Goal: Task Accomplishment & Management: Complete application form

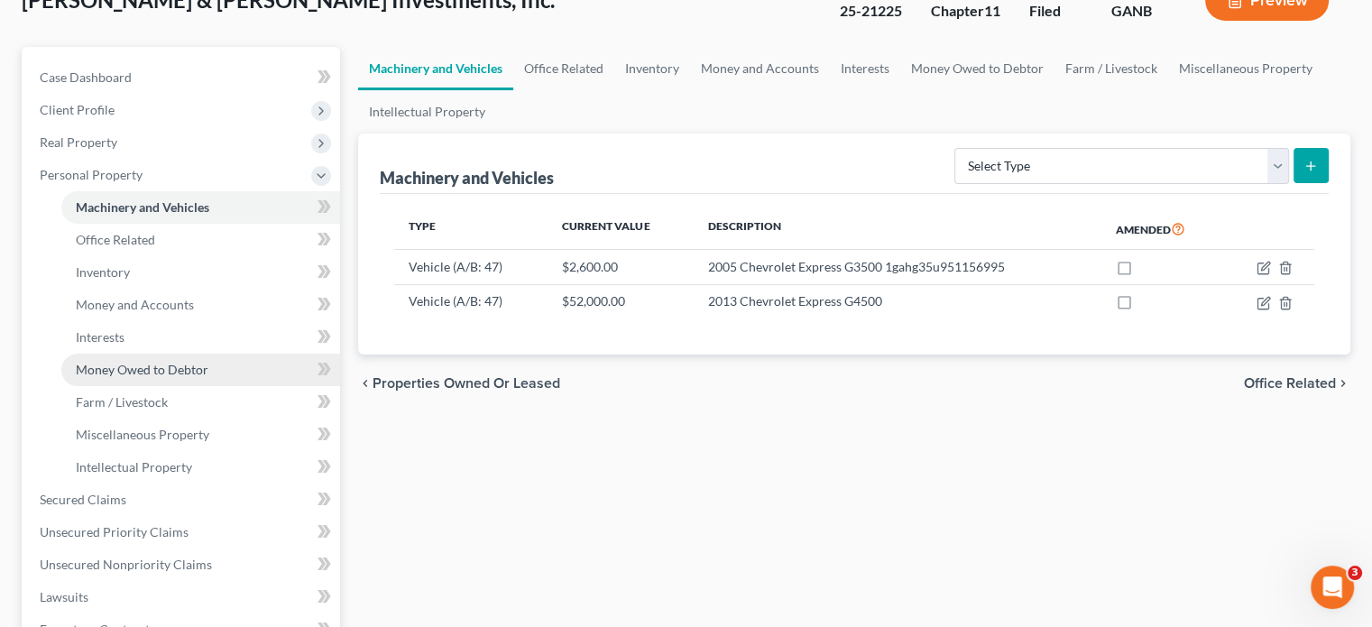
scroll to position [180, 0]
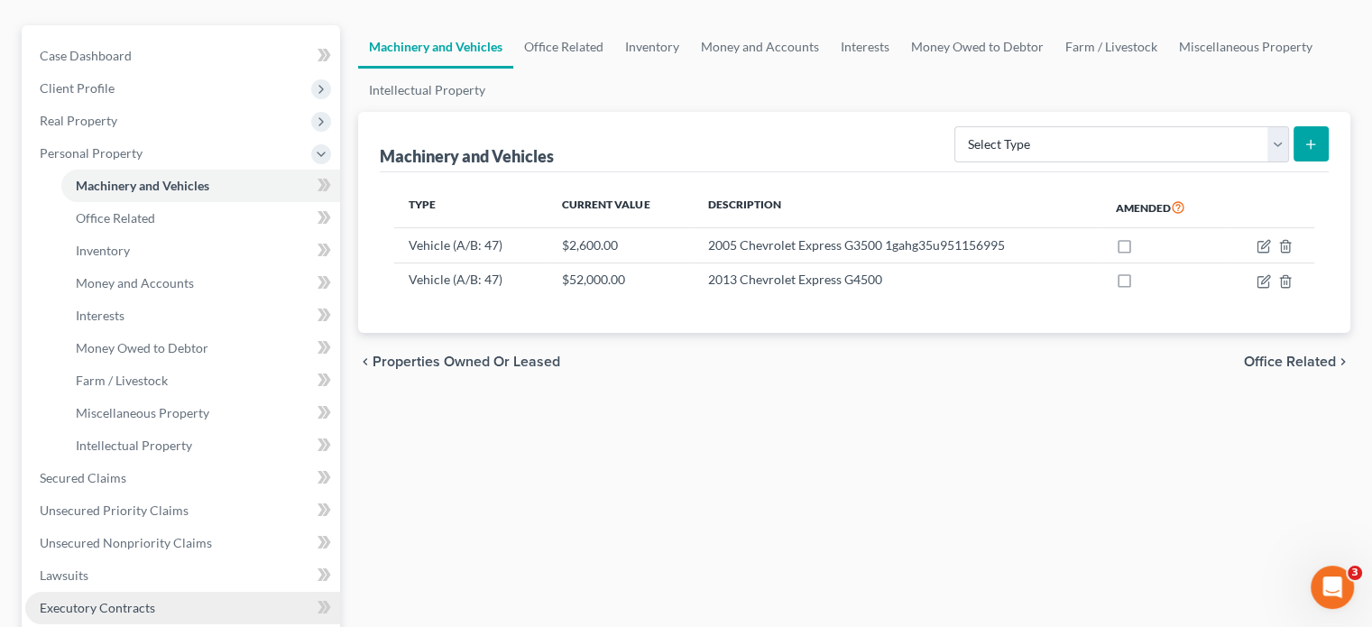
click at [166, 592] on link "Executory Contracts" at bounding box center [182, 608] width 315 height 32
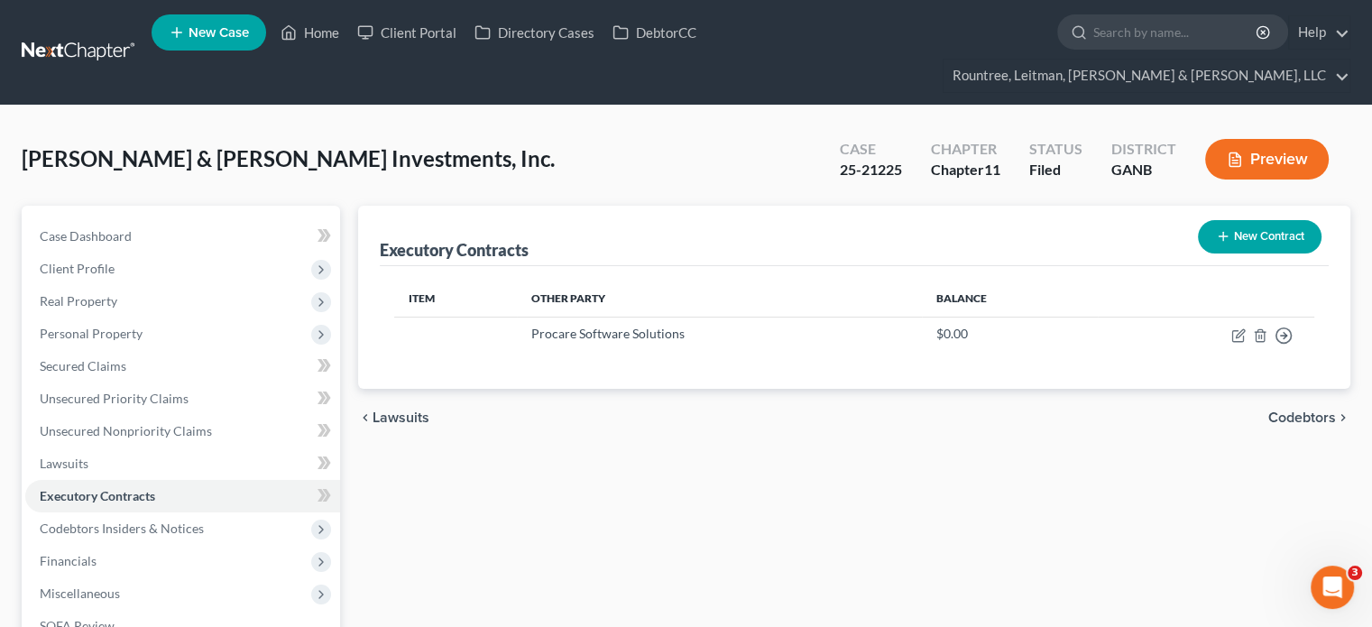
click at [1249, 220] on button "New Contract" at bounding box center [1260, 236] width 124 height 33
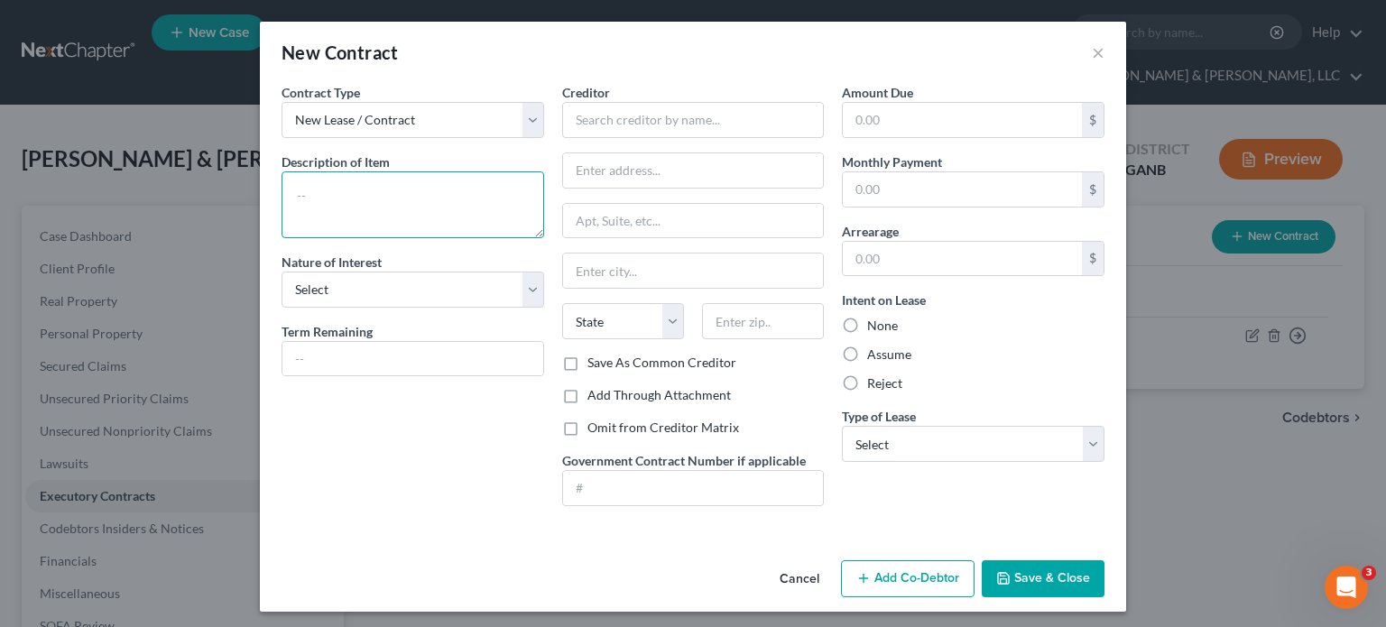
click at [377, 216] on textarea at bounding box center [413, 204] width 263 height 67
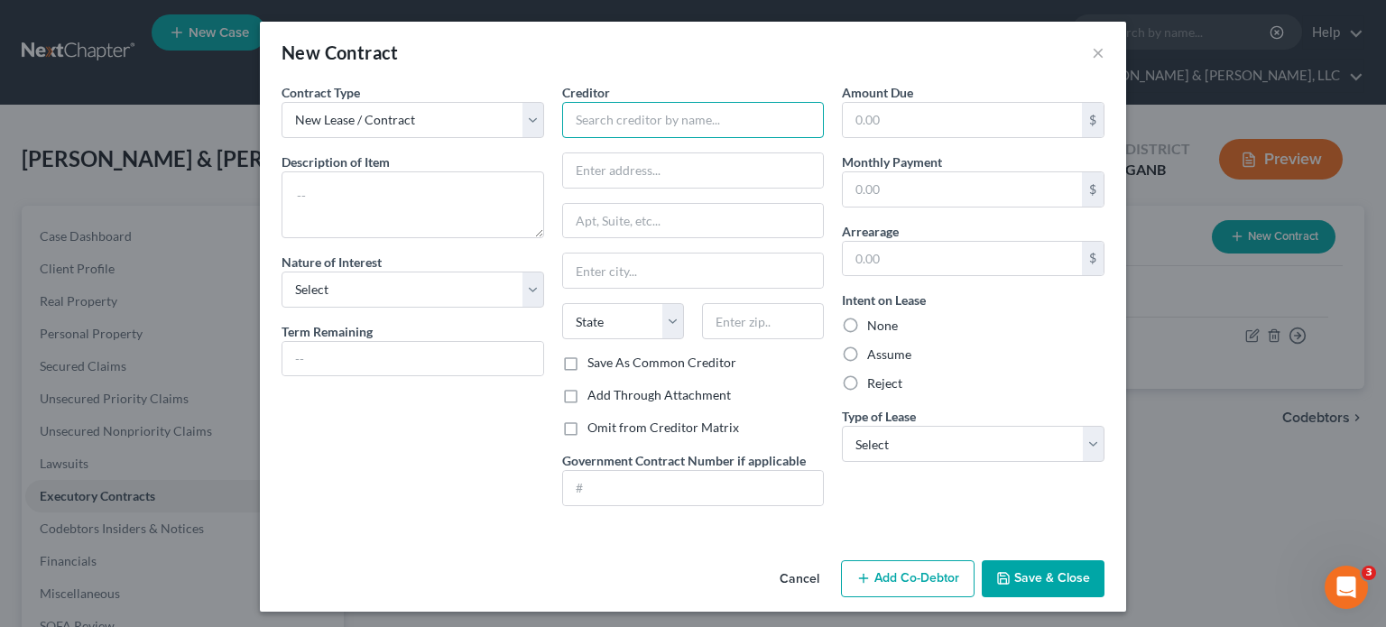
click at [688, 122] on input "text" at bounding box center [693, 120] width 263 height 36
type input "Waste Connections of [US_STATE]"
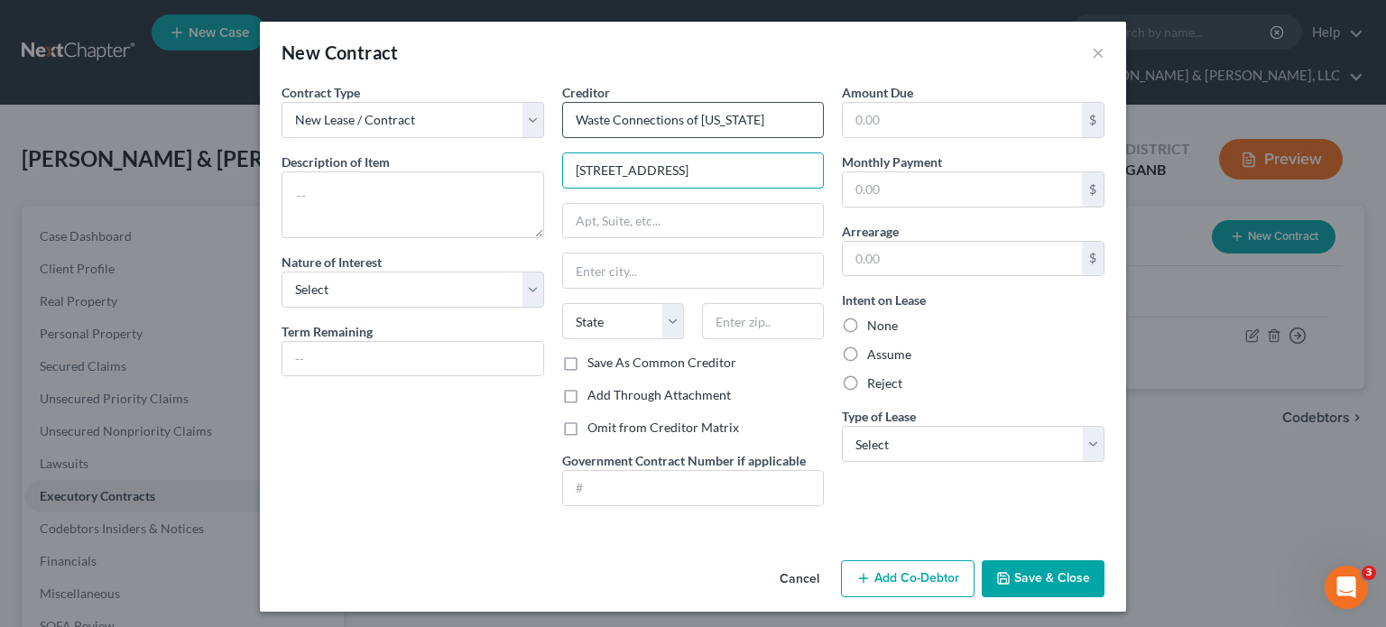
type input "[STREET_ADDRESS]"
type input "30102"
type input "Acworth"
select select "10"
click at [587, 357] on label "Save As Common Creditor" at bounding box center [661, 363] width 149 height 18
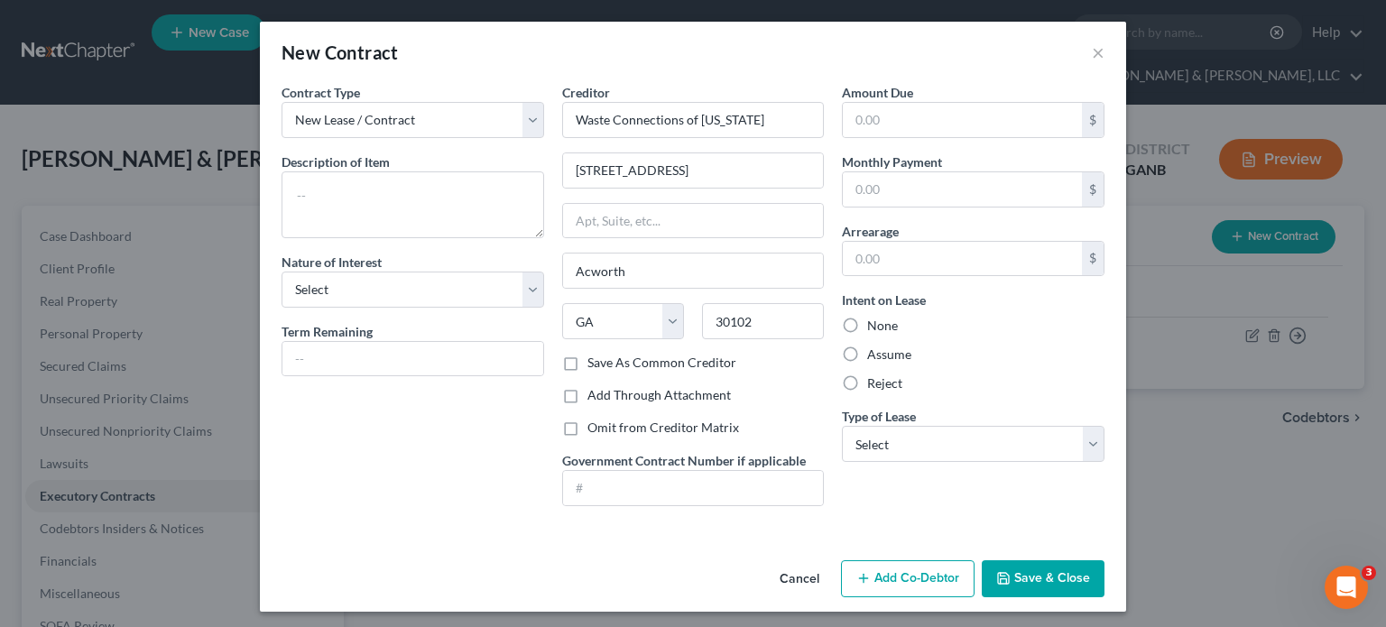
click at [595, 357] on input "Save As Common Creditor" at bounding box center [601, 360] width 12 height 12
checkbox input "true"
click at [365, 205] on textarea at bounding box center [413, 204] width 263 height 67
type textarea "W"
type textarea "Customer Service Agreement"
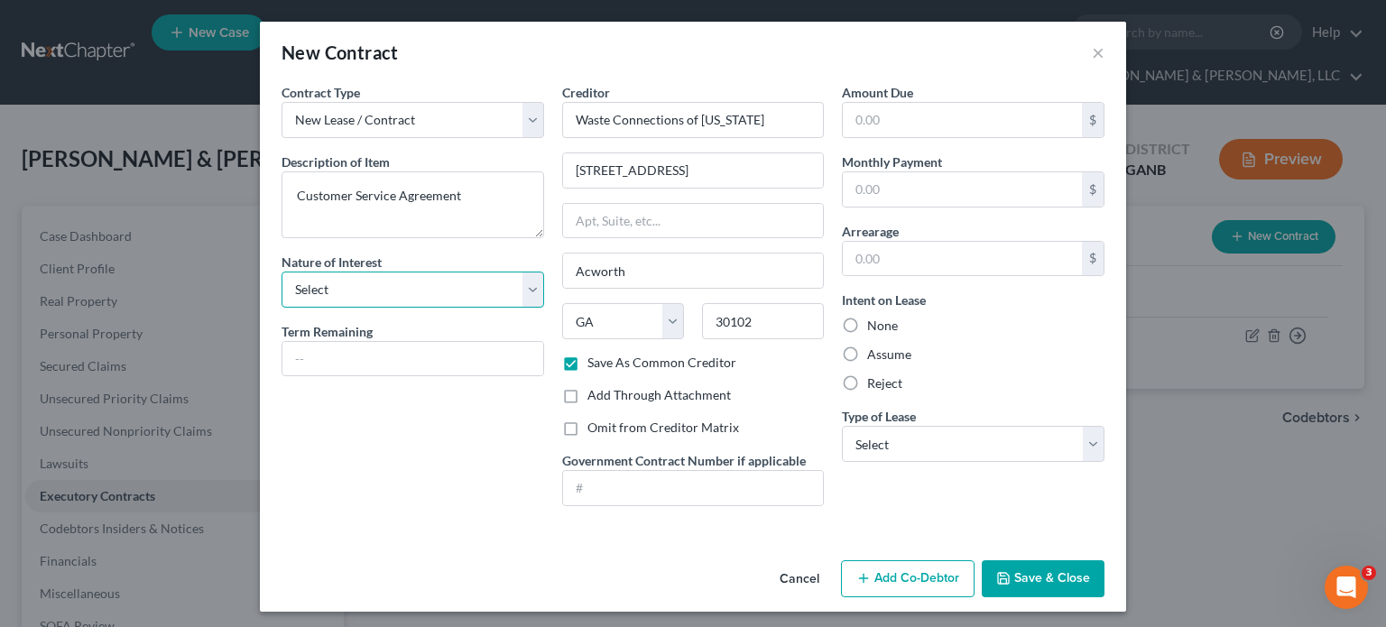
click at [369, 284] on select "Select Purchaser Agent Lessor Lessee" at bounding box center [413, 290] width 263 height 36
select select "0"
click at [282, 272] on select "Select Purchaser Agent Lessor Lessee" at bounding box center [413, 290] width 263 height 36
click at [369, 356] on input "text" at bounding box center [412, 359] width 261 height 34
type input "2"
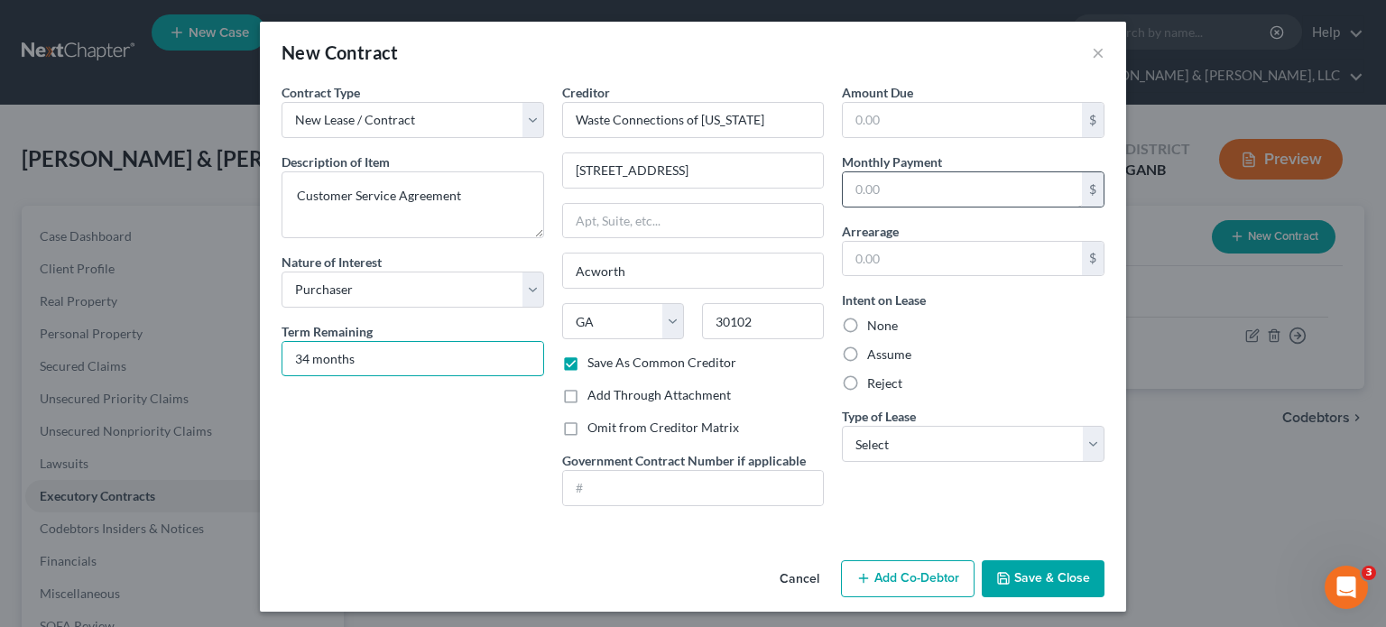
type input "34 months"
click at [969, 196] on input "text" at bounding box center [962, 189] width 239 height 34
type input "150.00"
click at [950, 248] on input "text" at bounding box center [962, 259] width 239 height 34
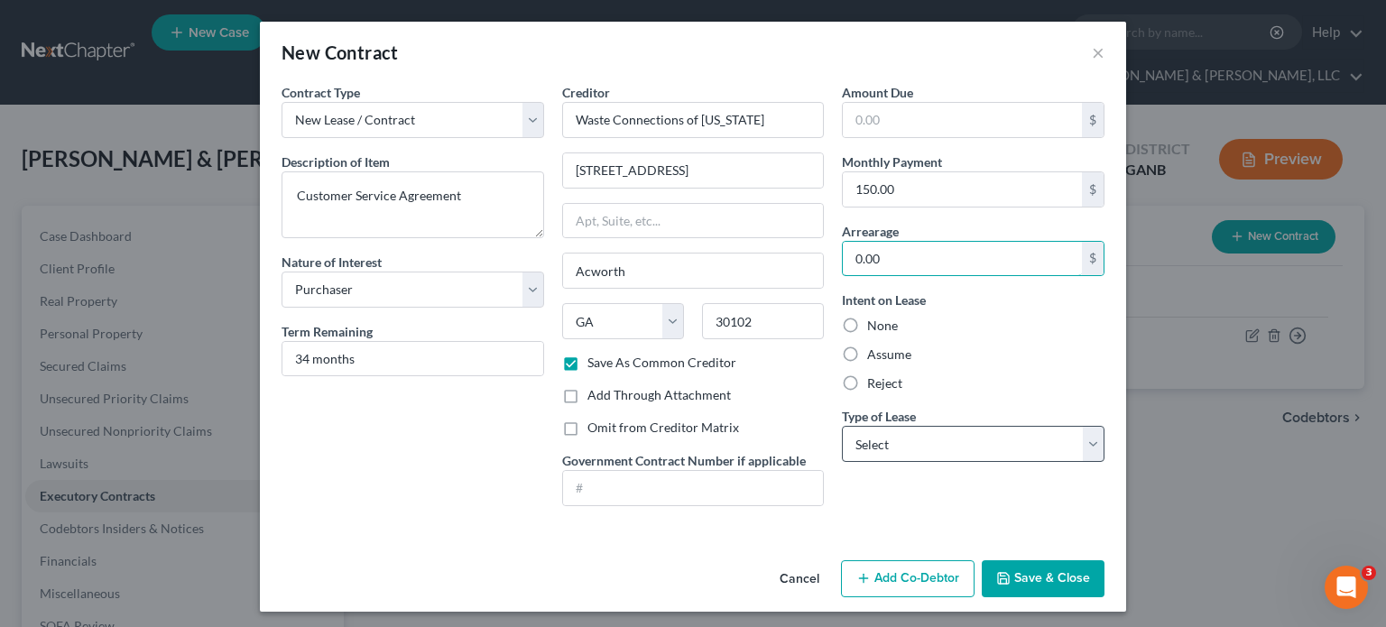
type input "0.00"
drag, startPoint x: 928, startPoint y: 444, endPoint x: 929, endPoint y: 454, distance: 10.0
click at [928, 444] on select "Select Real Estate Car Other" at bounding box center [973, 444] width 263 height 36
select select "2"
click at [842, 426] on select "Select Real Estate Car Other" at bounding box center [973, 444] width 263 height 36
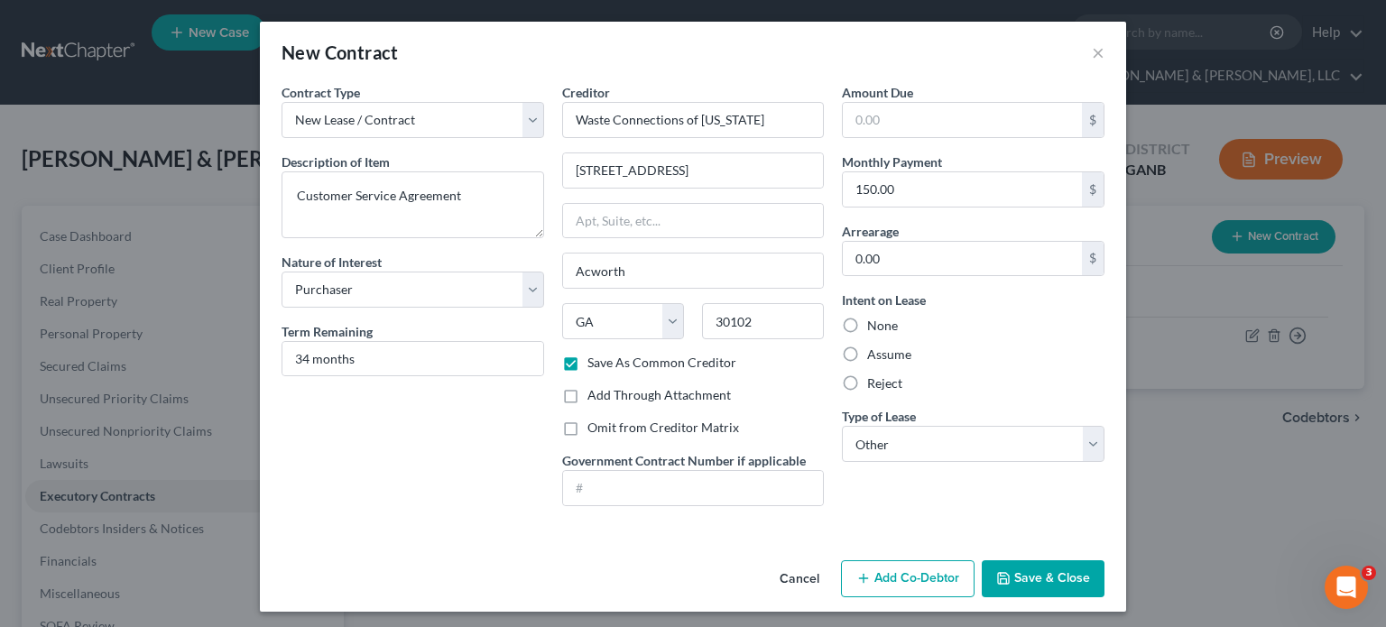
click at [1068, 575] on button "Save & Close" at bounding box center [1043, 579] width 123 height 38
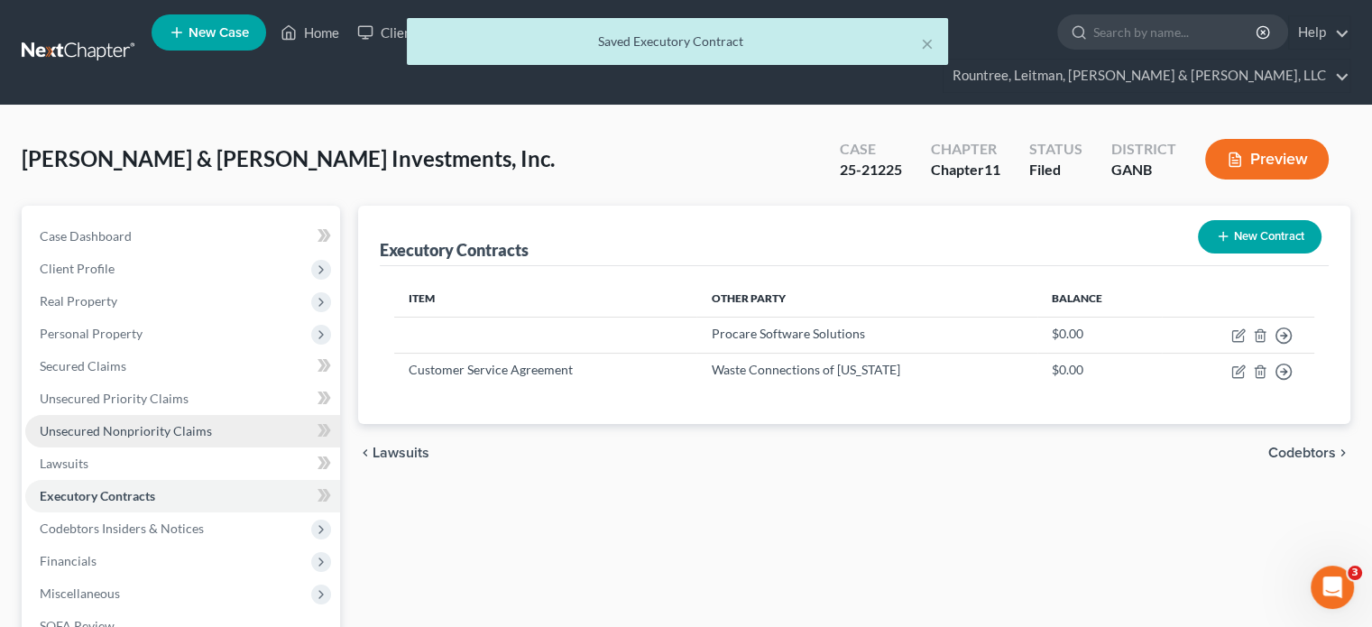
click at [149, 423] on span "Unsecured Nonpriority Claims" at bounding box center [126, 430] width 172 height 15
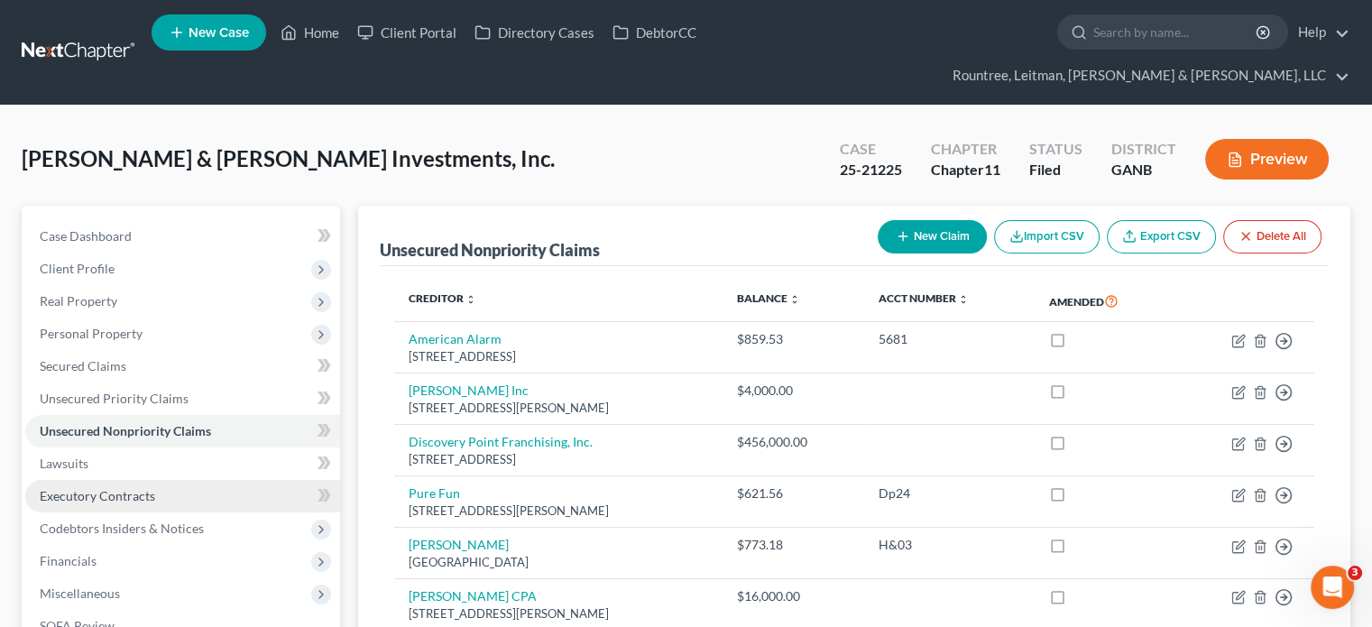
click at [114, 488] on span "Executory Contracts" at bounding box center [97, 495] width 115 height 15
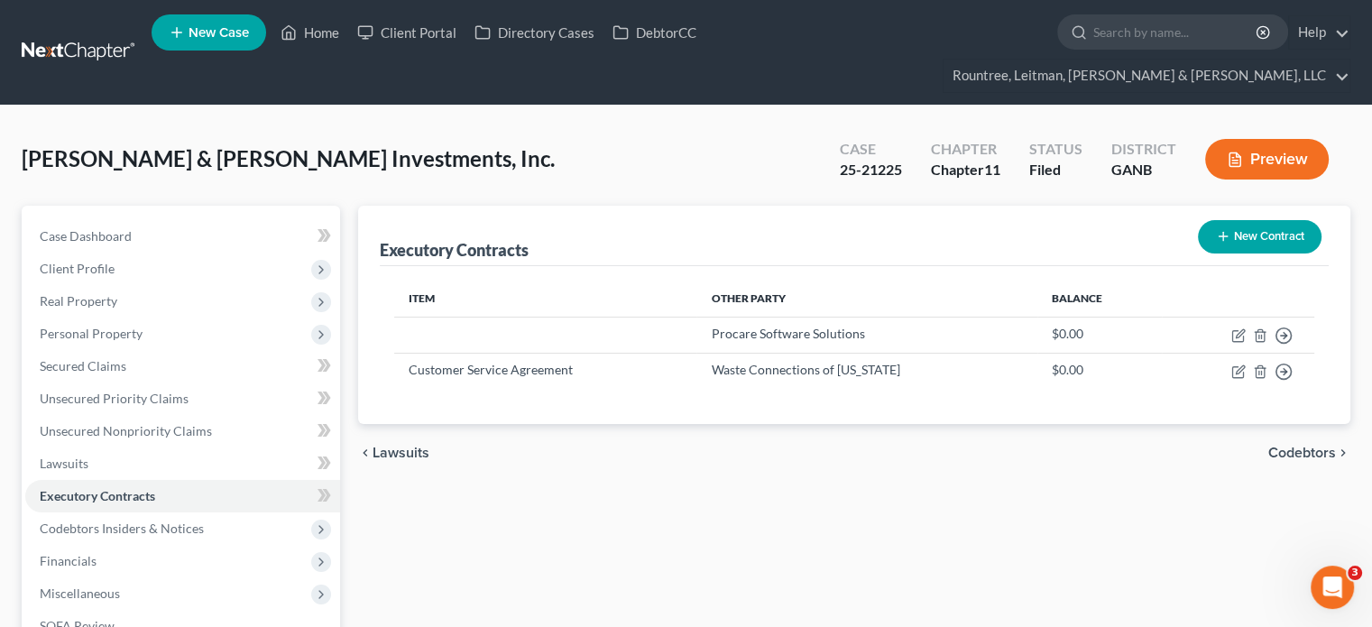
click at [1249, 220] on button "New Contract" at bounding box center [1260, 236] width 124 height 33
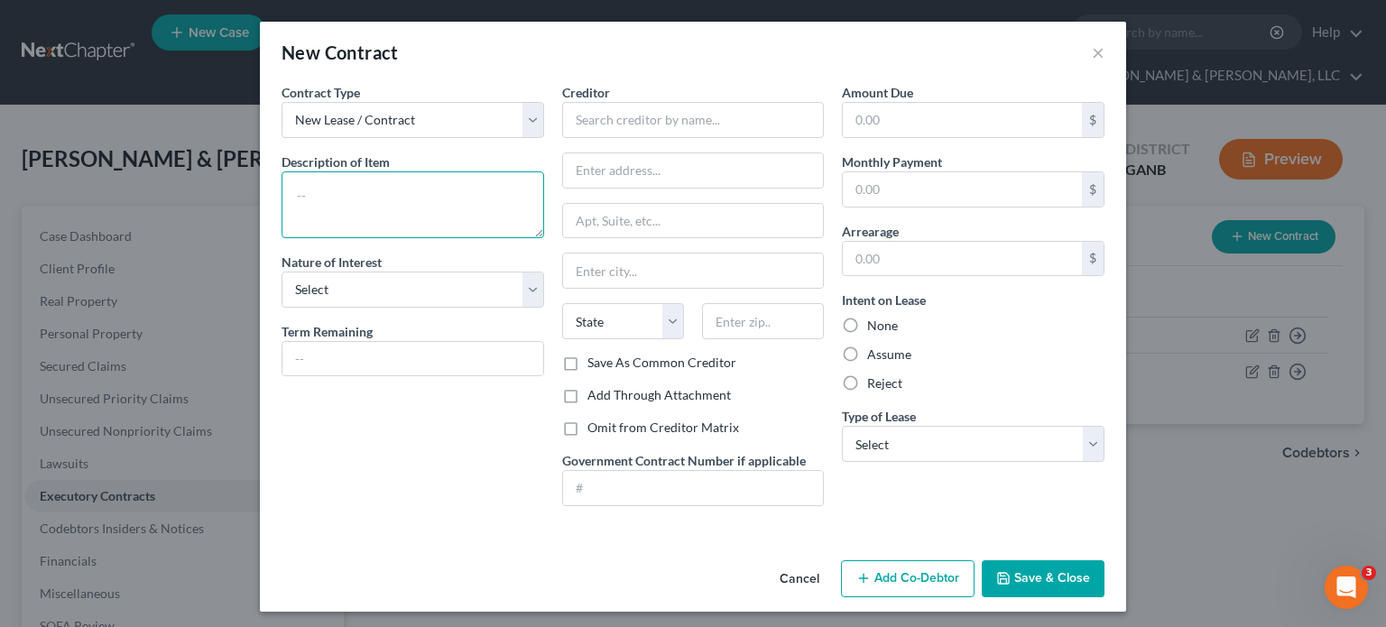
click at [355, 193] on textarea at bounding box center [413, 204] width 263 height 67
type textarea "Grant Agreement"
click at [406, 352] on input "text" at bounding box center [412, 359] width 261 height 34
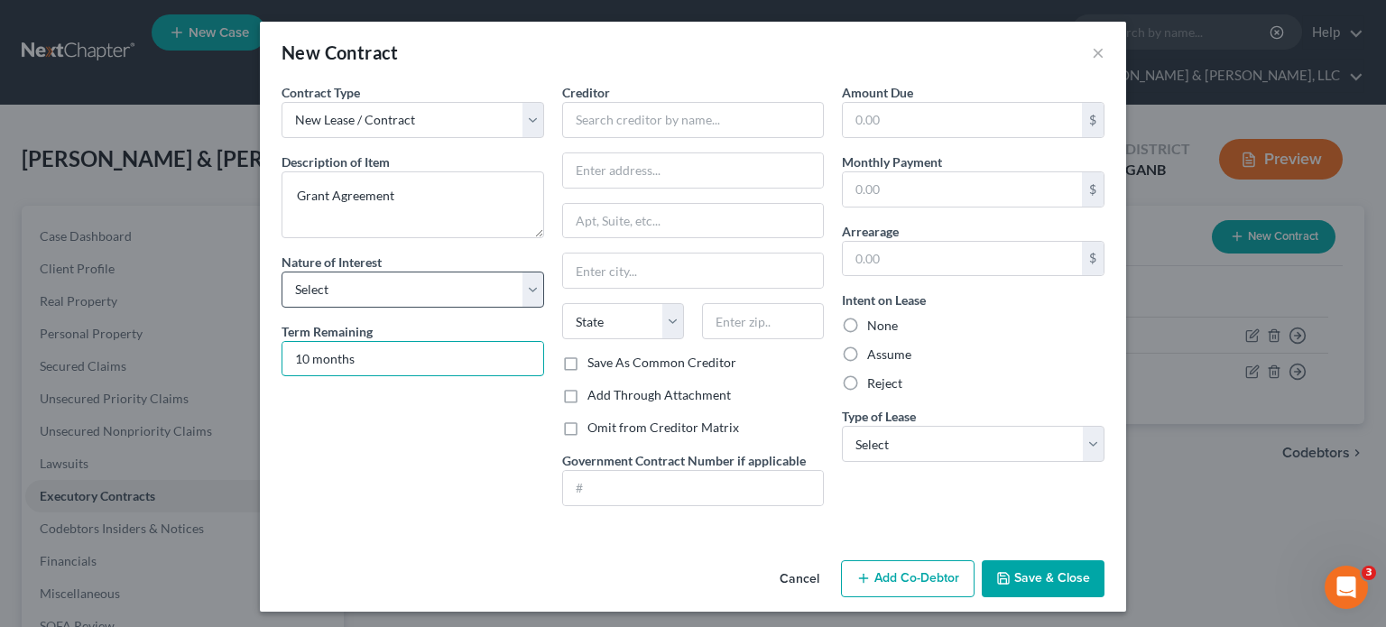
type input "10 months"
click at [403, 286] on select "Select Purchaser Agent Lessor Lessee" at bounding box center [413, 290] width 263 height 36
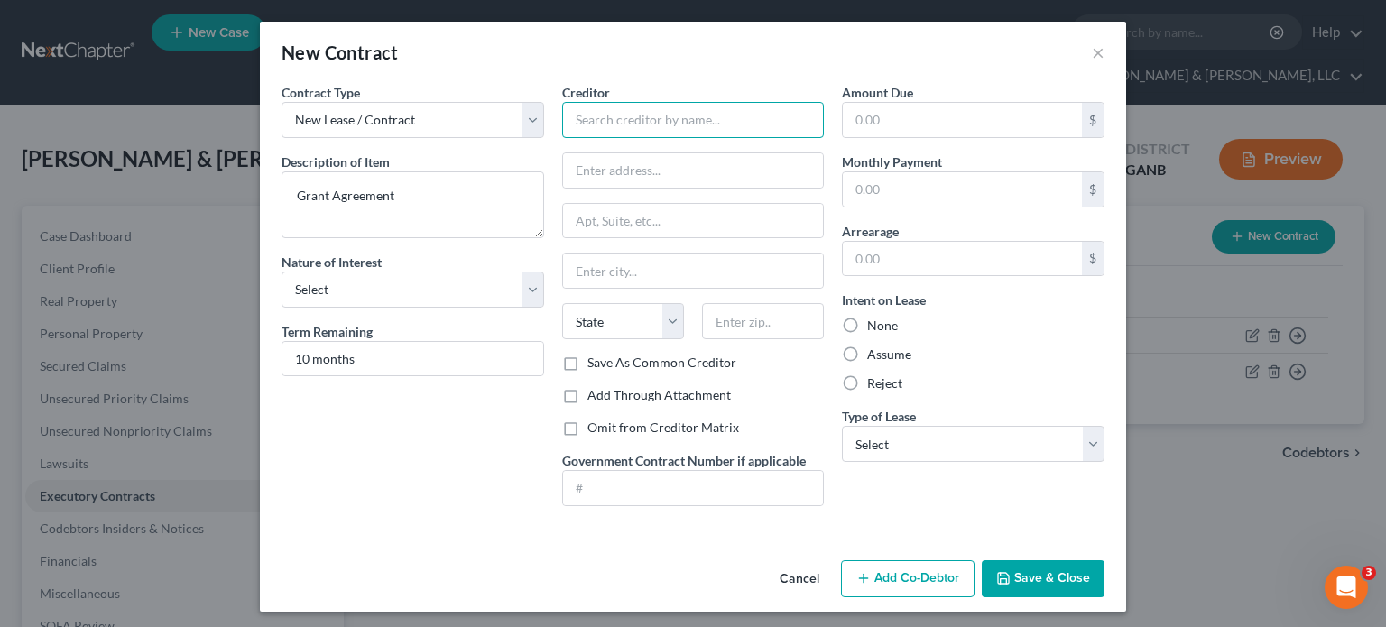
click at [706, 110] on input "text" at bounding box center [693, 120] width 263 height 36
type input "[US_STATE] Dept of Early Care and Learning"
click at [674, 172] on input "text" at bounding box center [693, 170] width 261 height 34
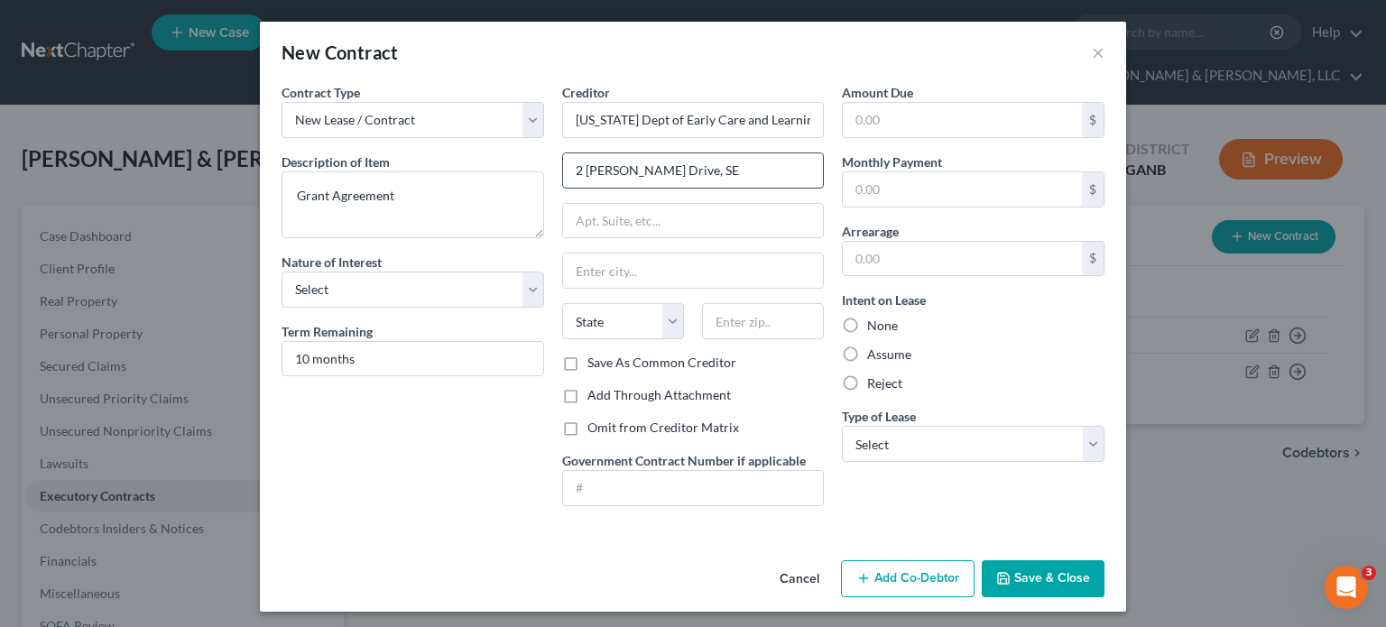
type input "2 [PERSON_NAME] Drive, SE"
type input "[STREET_ADDRESS]"
click at [759, 313] on input "text" at bounding box center [763, 321] width 122 height 36
type input "30334"
type input "[GEOGRAPHIC_DATA]"
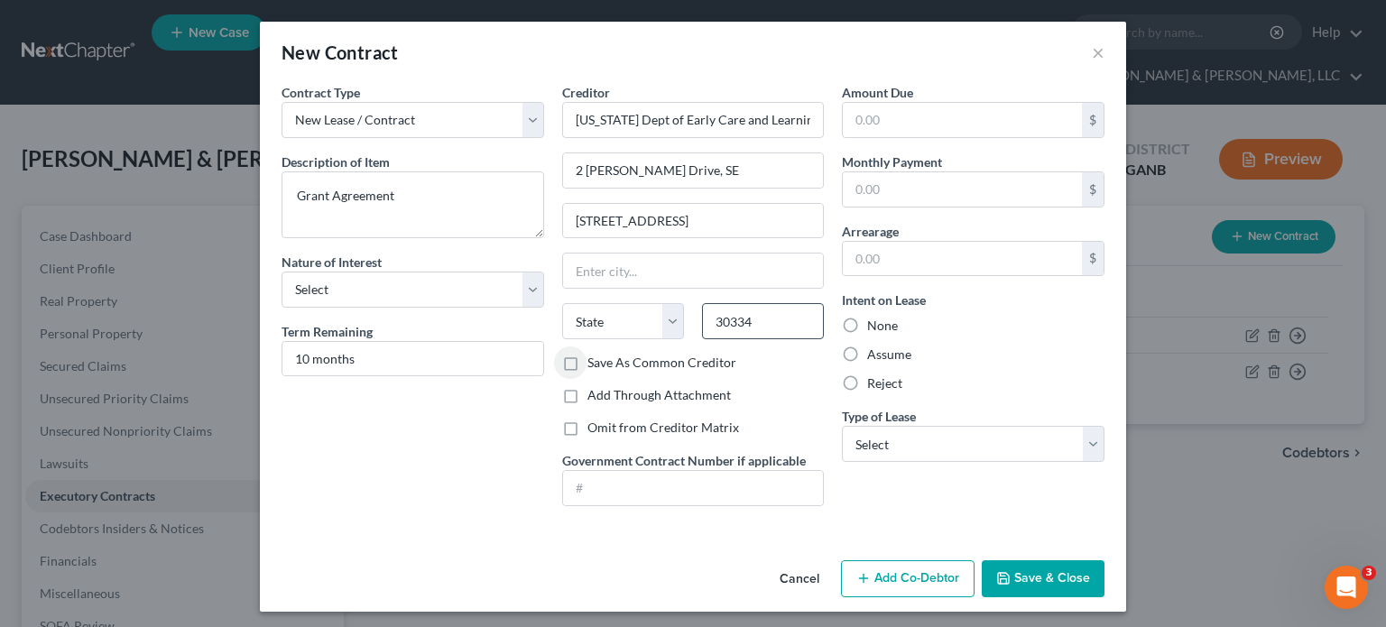
select select "10"
click at [1081, 442] on select "Select Real Estate Car Other" at bounding box center [973, 444] width 263 height 36
select select "2"
click at [842, 426] on select "Select Real Estate Car Other" at bounding box center [973, 444] width 263 height 36
click at [1039, 572] on button "Save & Close" at bounding box center [1043, 579] width 123 height 38
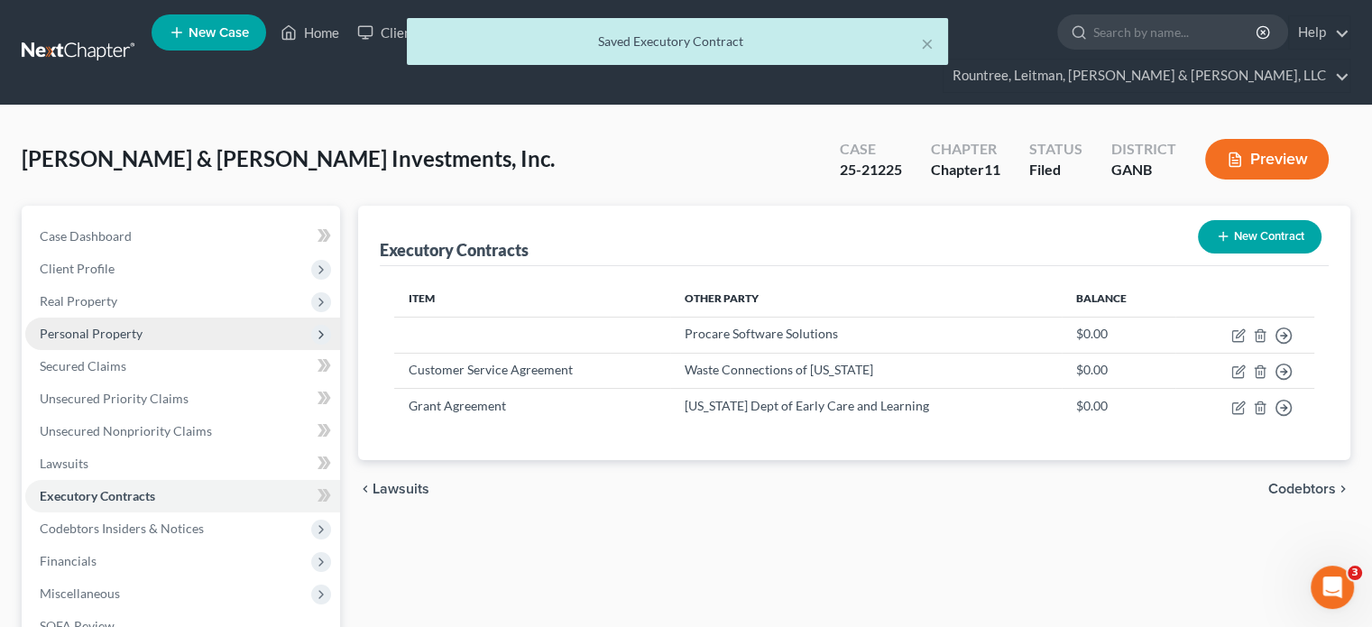
click at [76, 326] on span "Personal Property" at bounding box center [91, 333] width 103 height 15
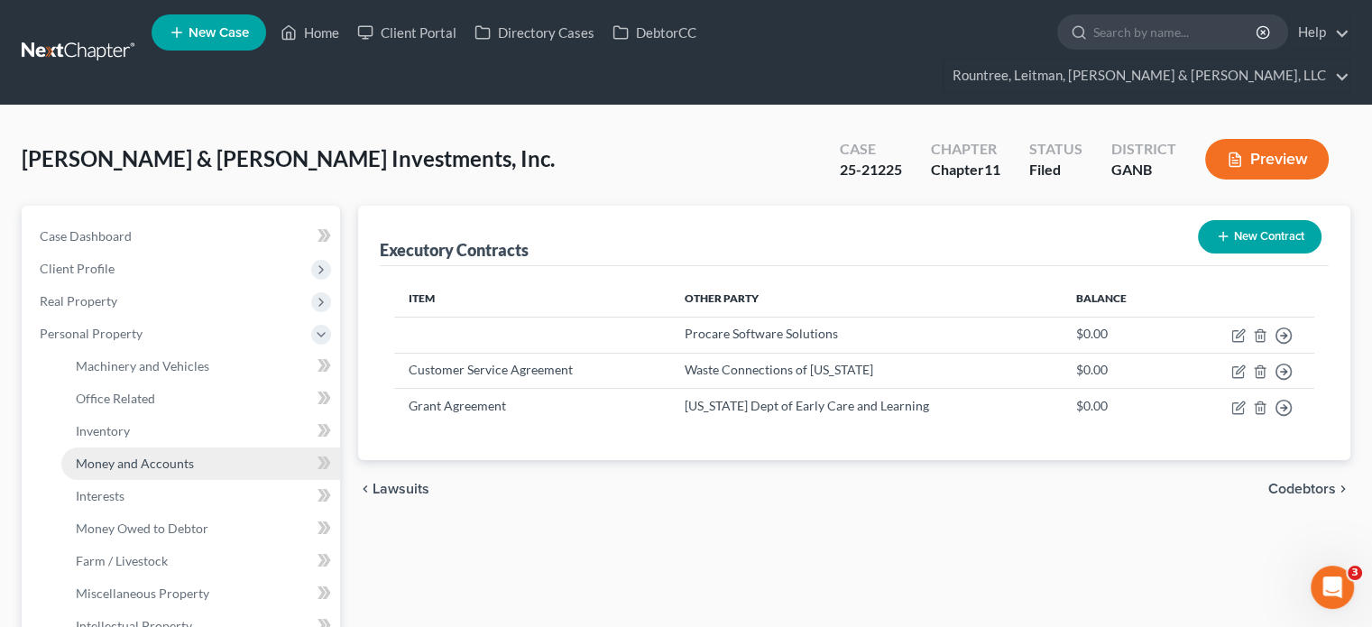
click at [162, 456] on span "Money and Accounts" at bounding box center [135, 463] width 118 height 15
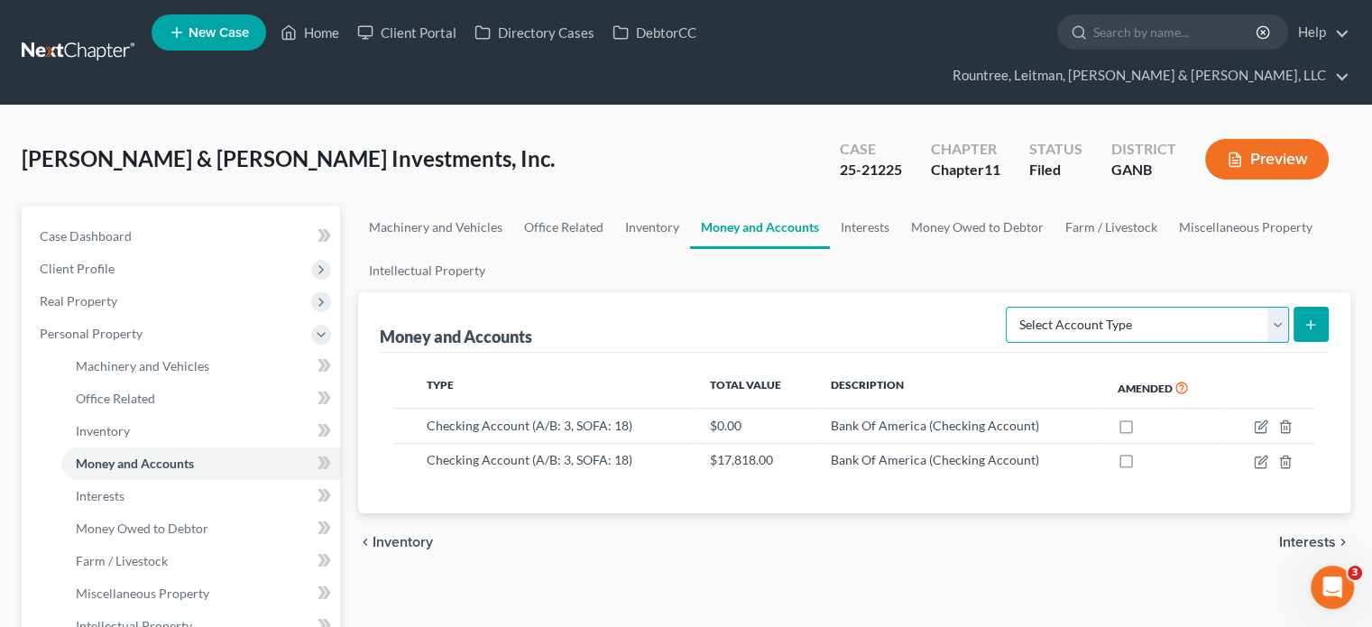
click at [1277, 307] on select "Select Account Type Brokerage (A/B: 3, SOFA: 18) Cash on Hand (A/B: 2) Certific…" at bounding box center [1147, 325] width 283 height 36
select select "other_cash_equivalents"
click at [1009, 307] on select "Select Account Type Brokerage (A/B: 3, SOFA: 18) Cash on Hand (A/B: 2) Certific…" at bounding box center [1147, 325] width 283 height 36
click at [1310, 318] on icon "submit" at bounding box center [1311, 325] width 14 height 14
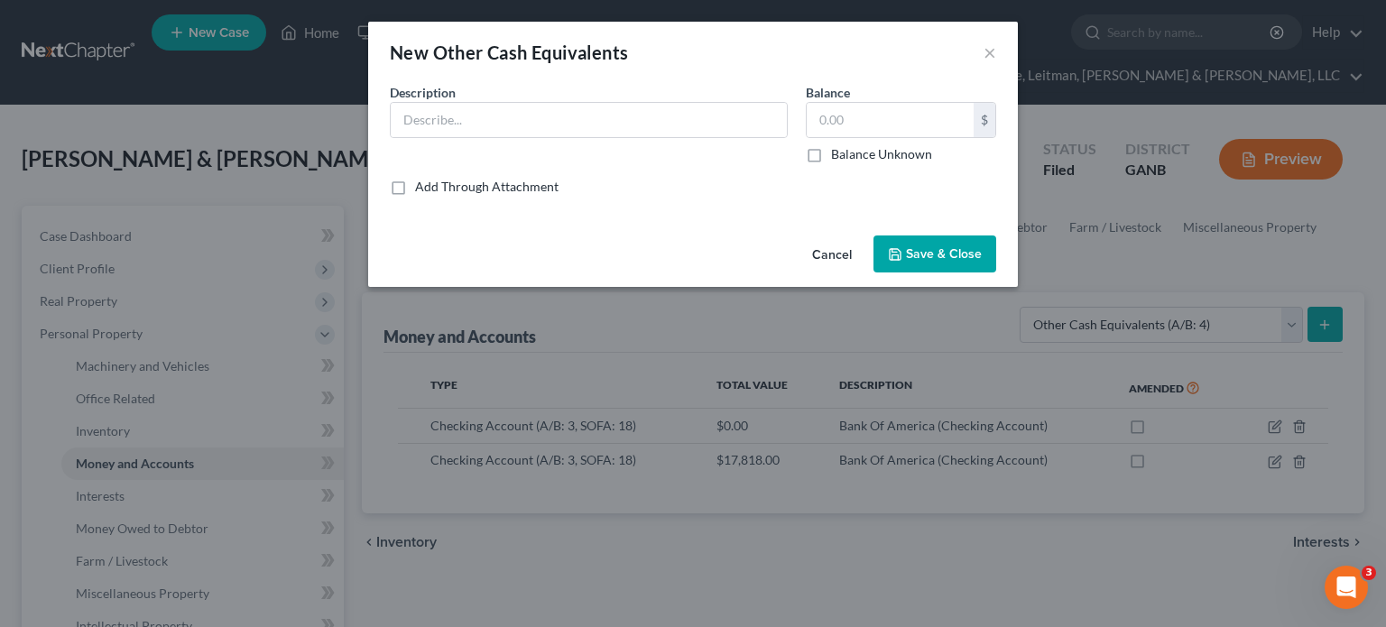
click at [833, 249] on button "Cancel" at bounding box center [832, 255] width 69 height 36
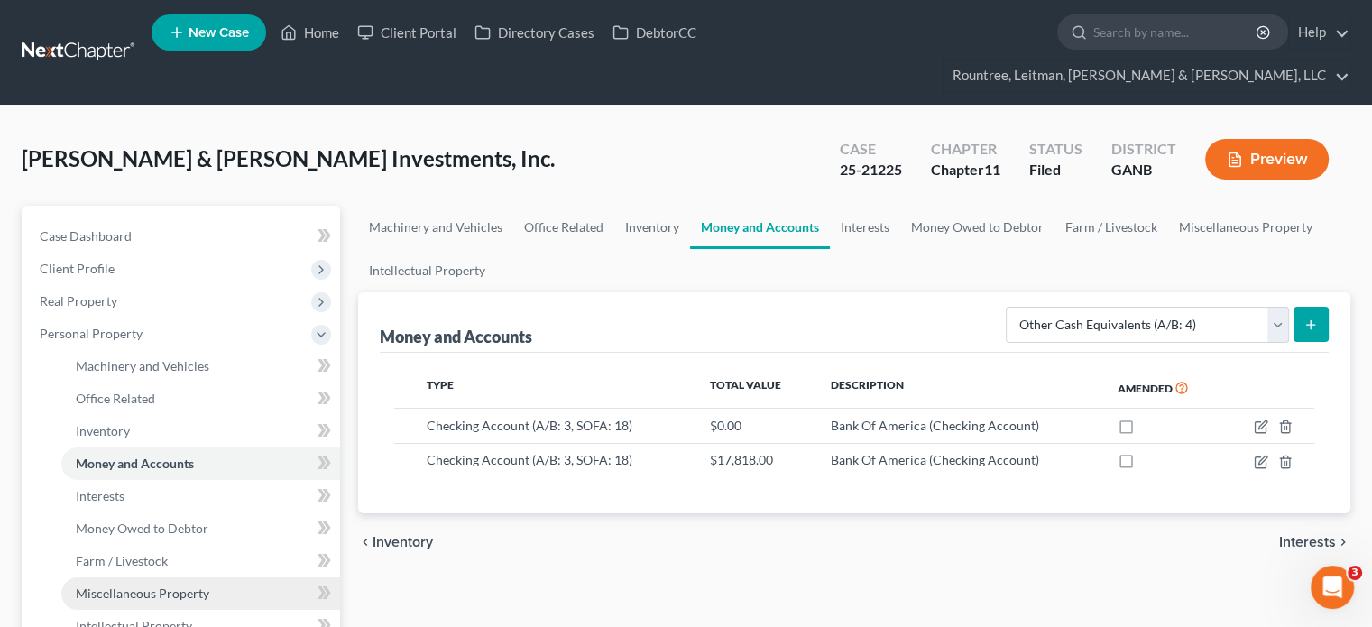
click at [176, 586] on span "Miscellaneous Property" at bounding box center [143, 593] width 134 height 15
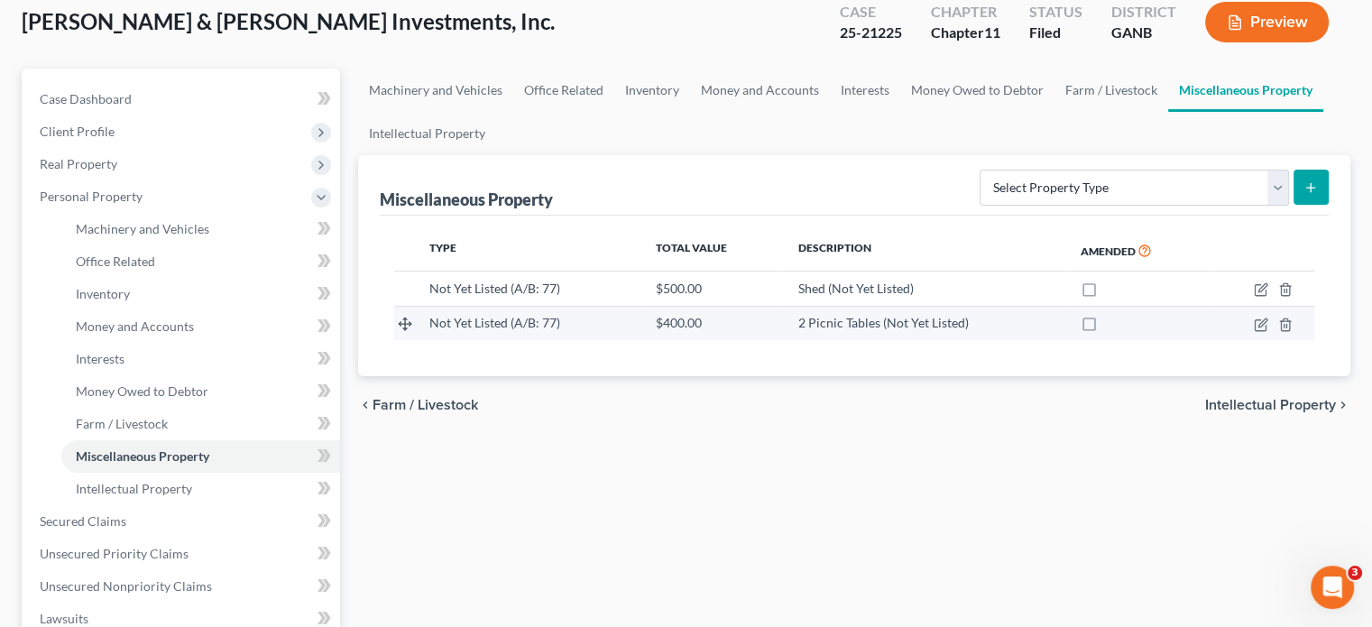
scroll to position [180, 0]
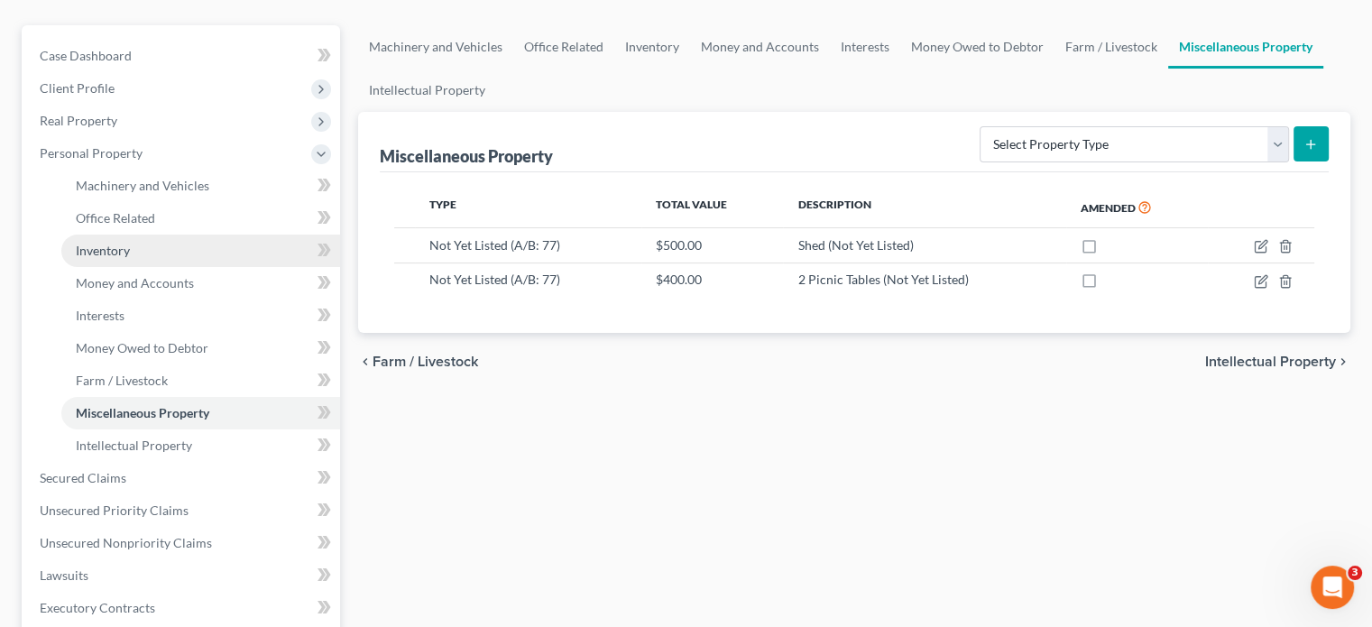
click at [103, 243] on span "Inventory" at bounding box center [103, 250] width 54 height 15
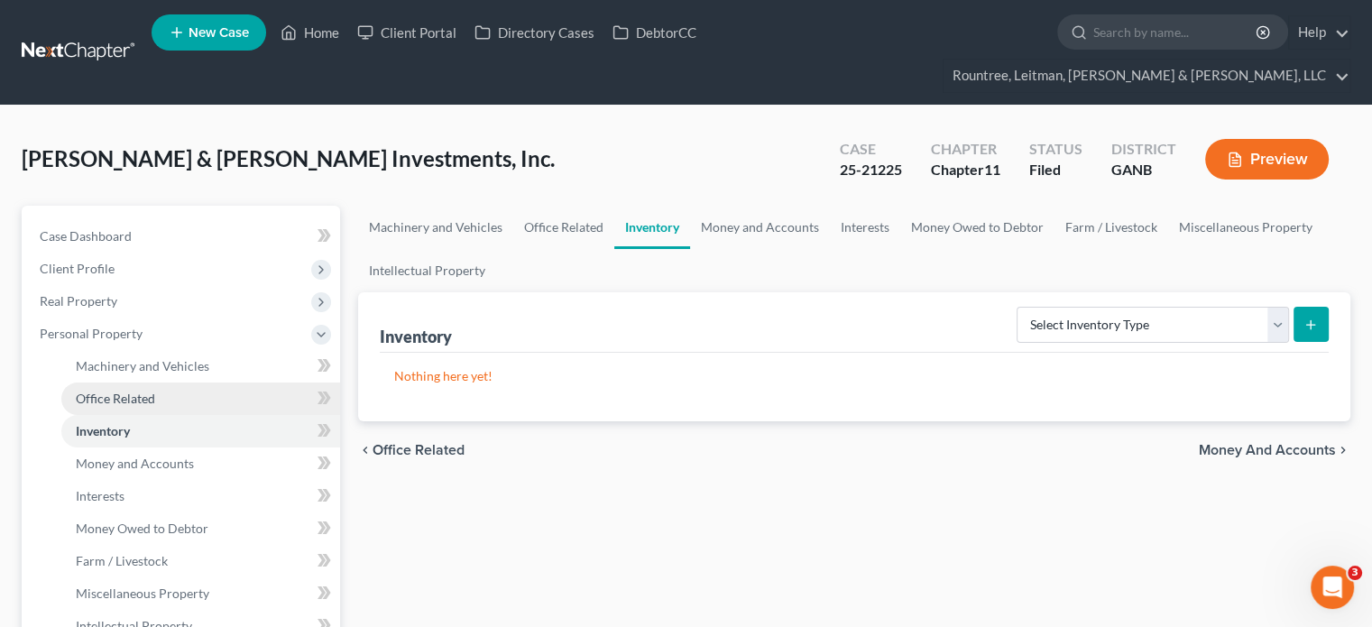
click at [134, 391] on span "Office Related" at bounding box center [115, 398] width 79 height 15
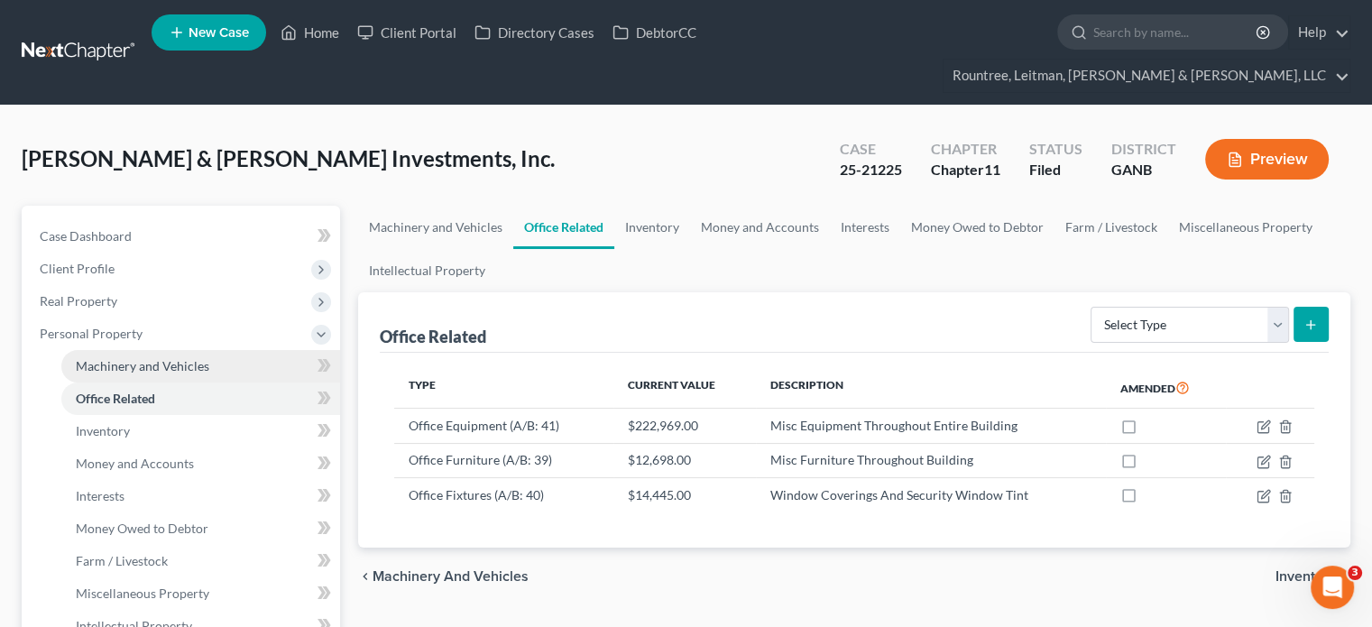
click at [122, 358] on span "Machinery and Vehicles" at bounding box center [143, 365] width 134 height 15
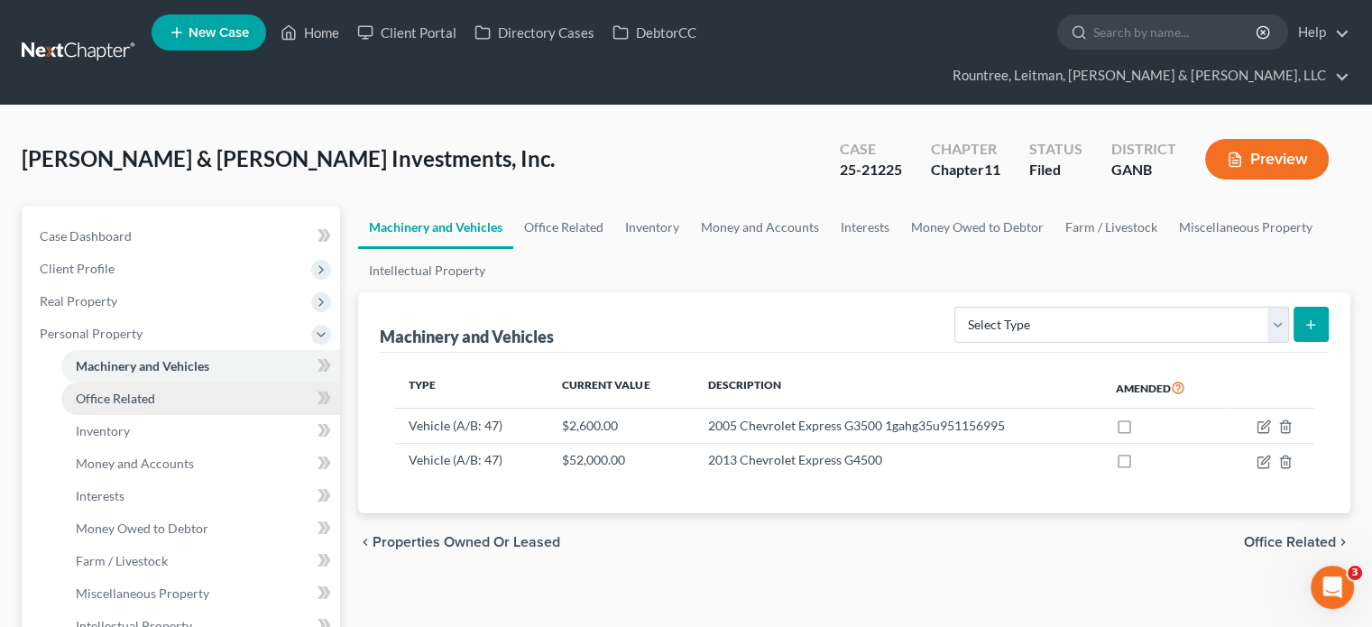
click at [134, 391] on span "Office Related" at bounding box center [115, 398] width 79 height 15
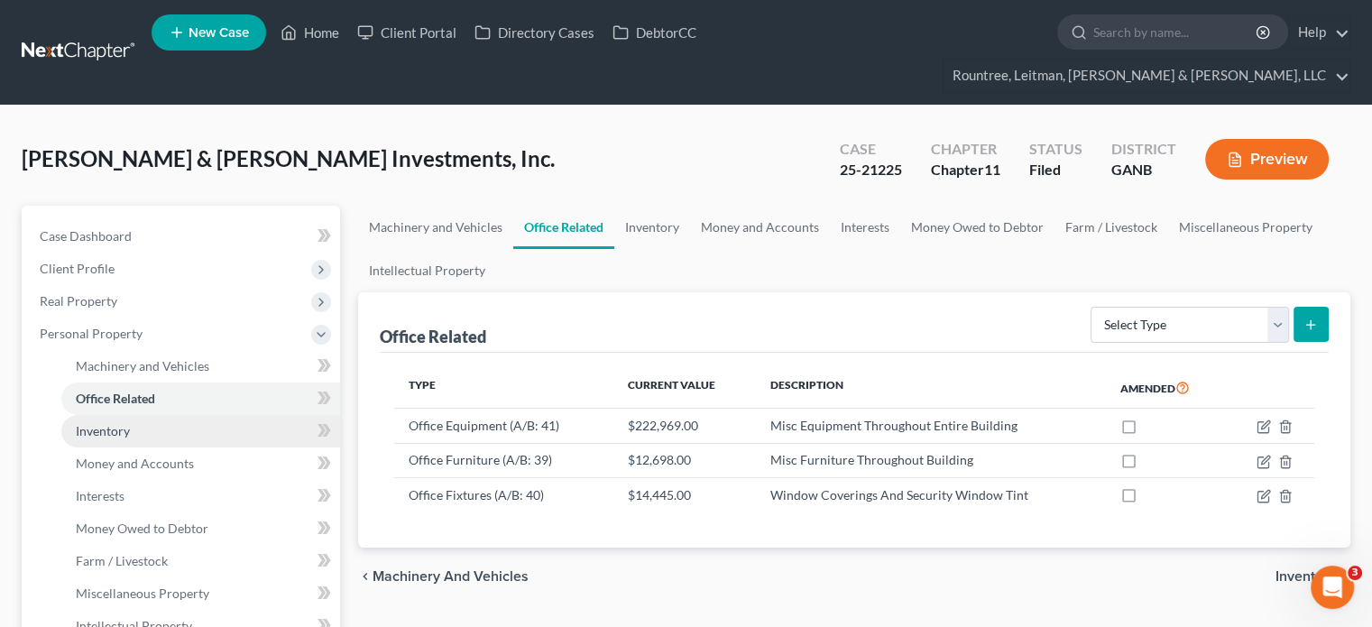
click at [113, 423] on span "Inventory" at bounding box center [103, 430] width 54 height 15
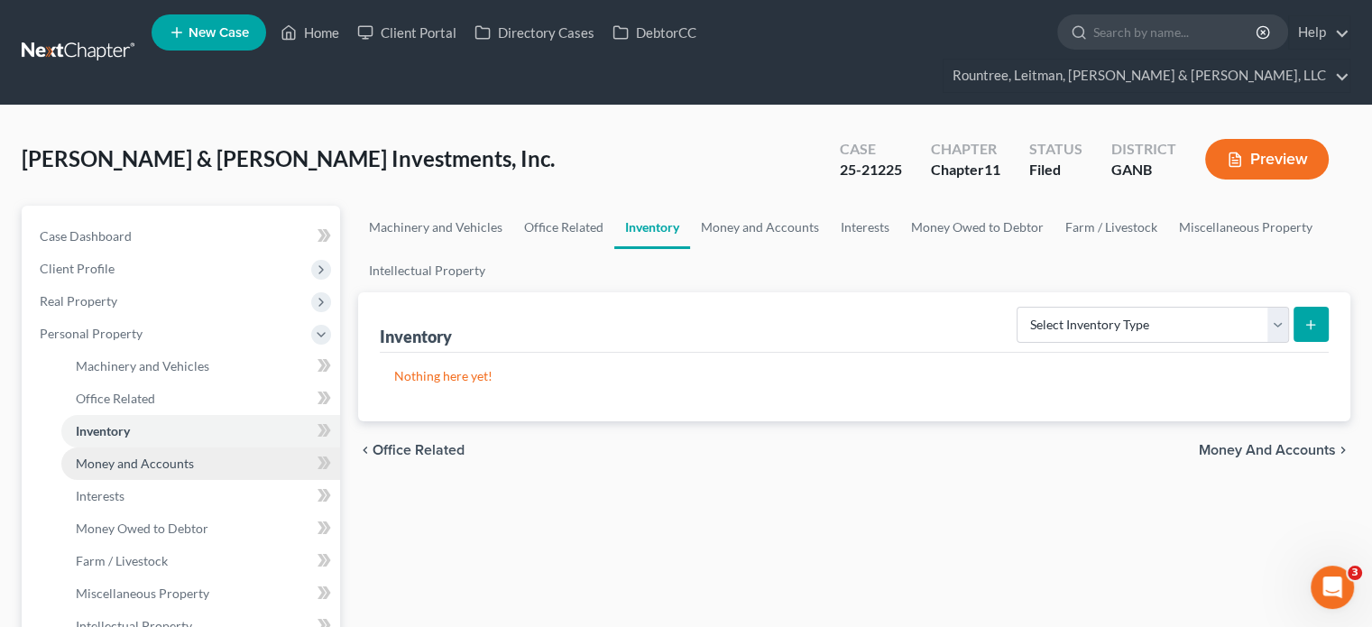
click at [142, 456] on span "Money and Accounts" at bounding box center [135, 463] width 118 height 15
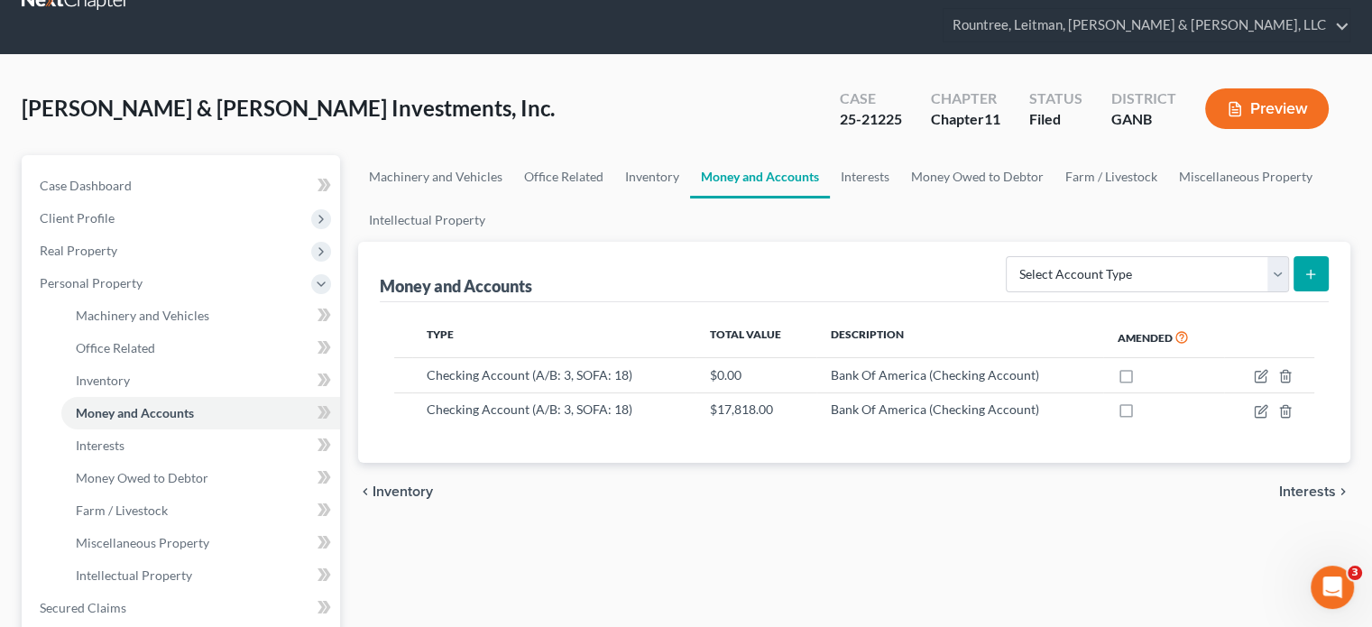
scroll to position [90, 0]
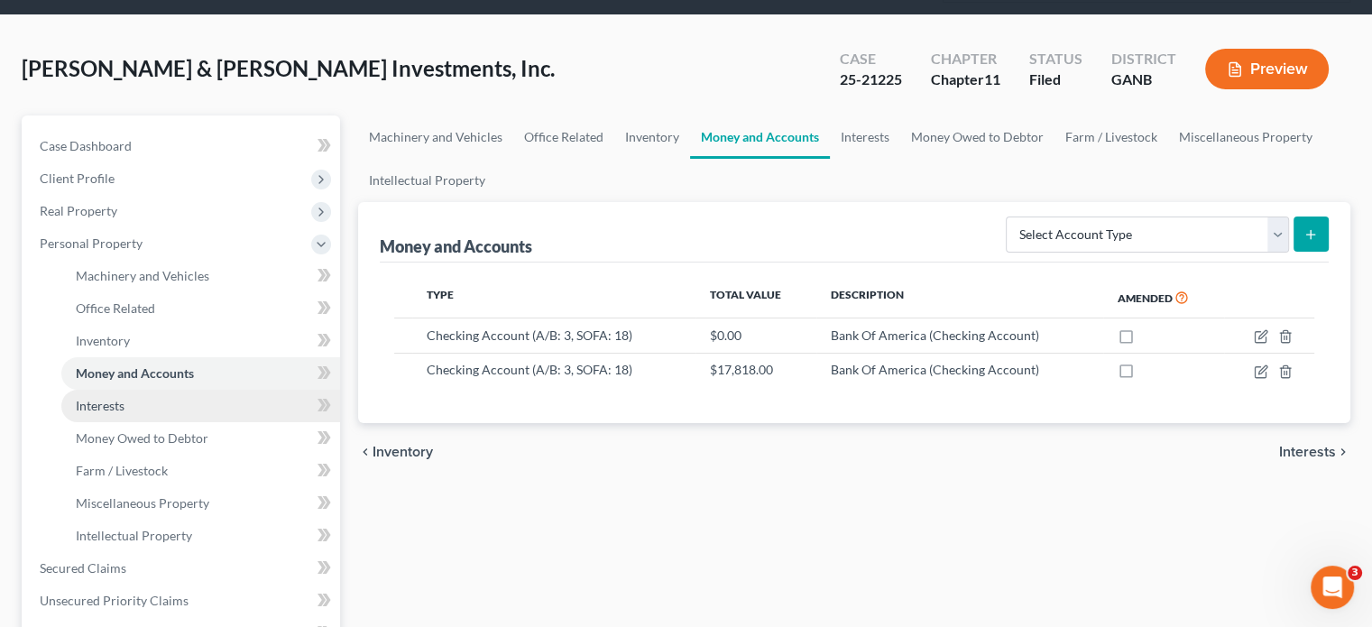
click at [130, 390] on link "Interests" at bounding box center [200, 406] width 279 height 32
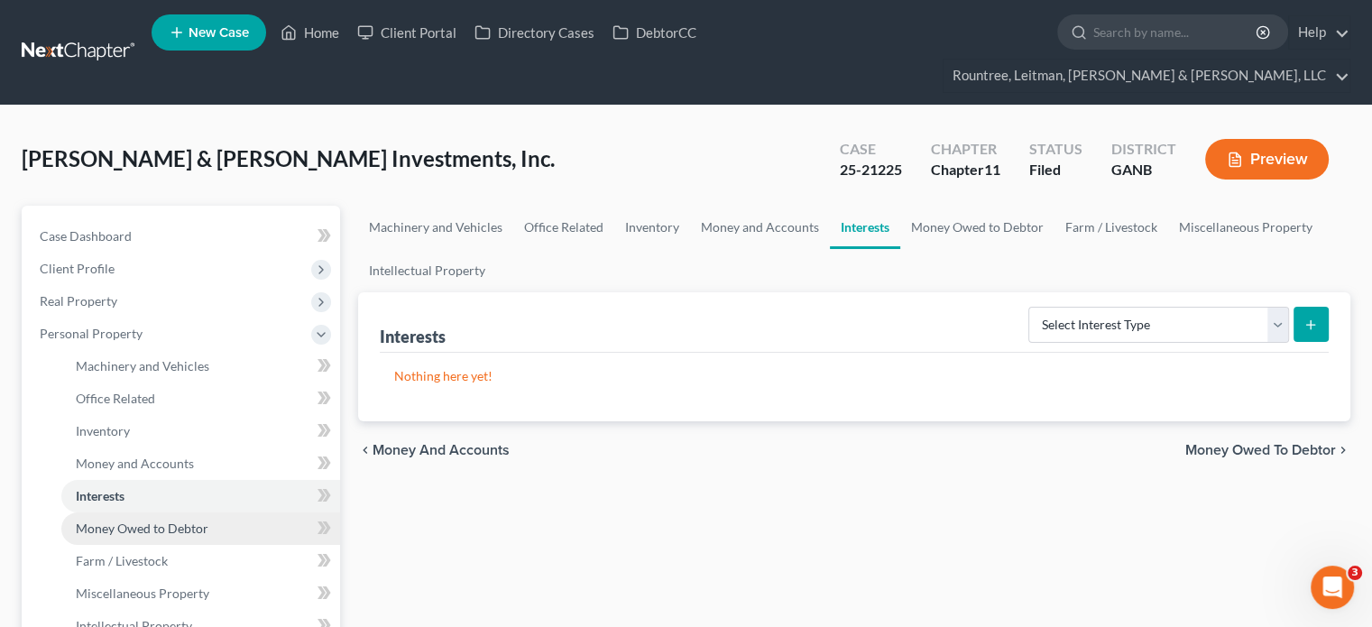
click at [141, 521] on span "Money Owed to Debtor" at bounding box center [142, 528] width 133 height 15
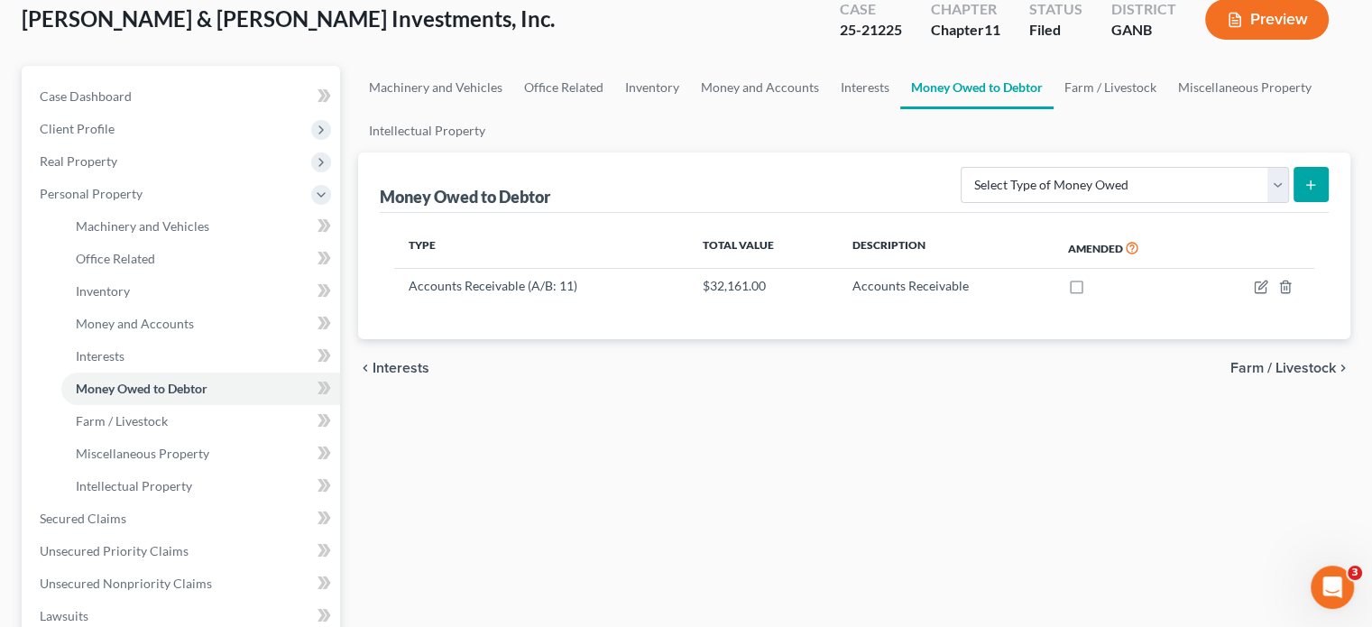
scroll to position [180, 0]
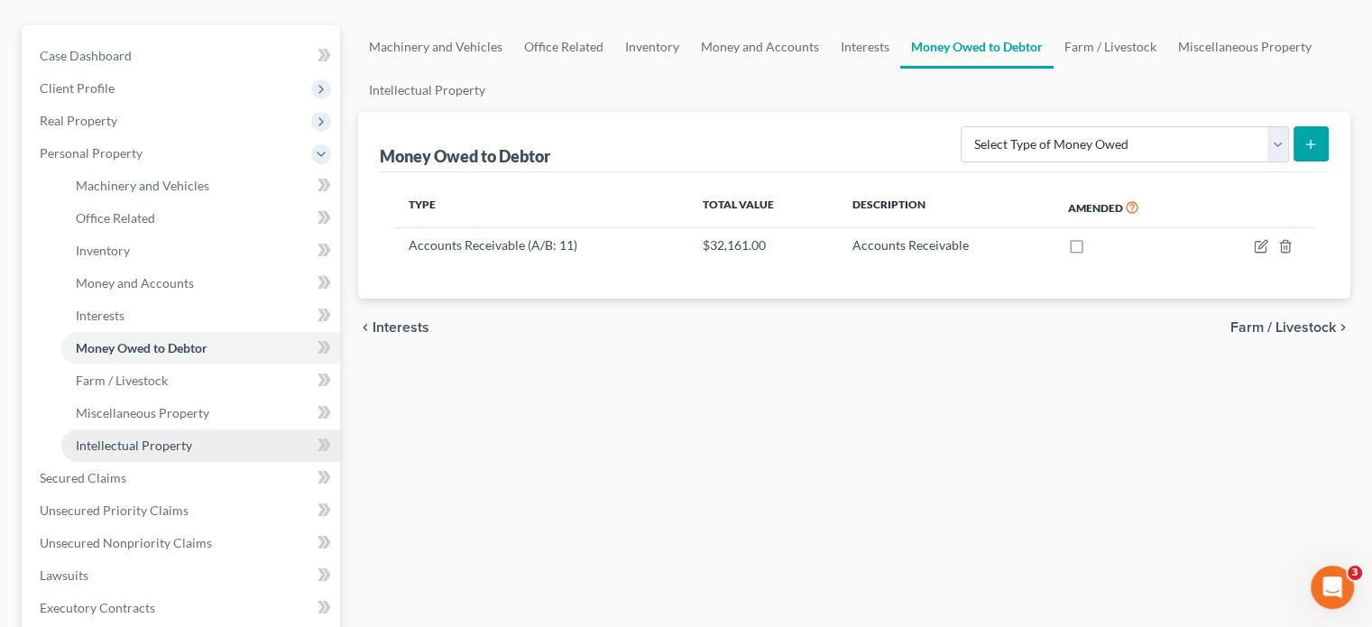
click at [152, 438] on span "Intellectual Property" at bounding box center [134, 445] width 116 height 15
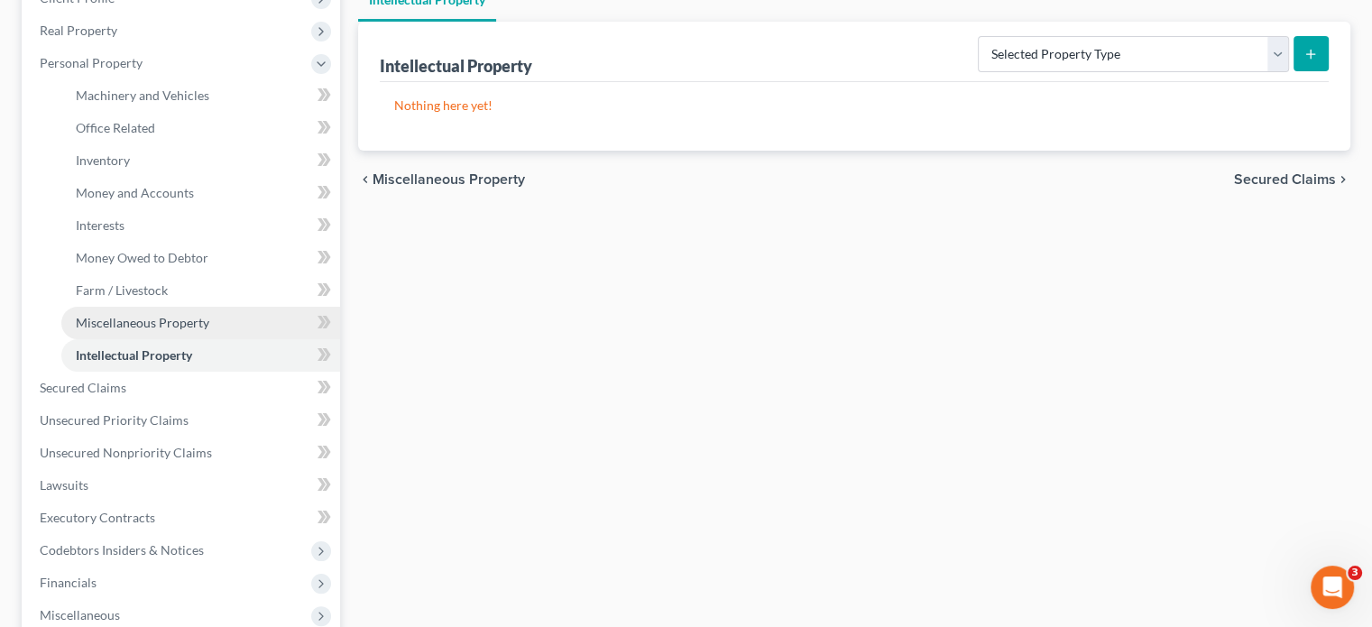
click at [143, 315] on span "Miscellaneous Property" at bounding box center [143, 322] width 134 height 15
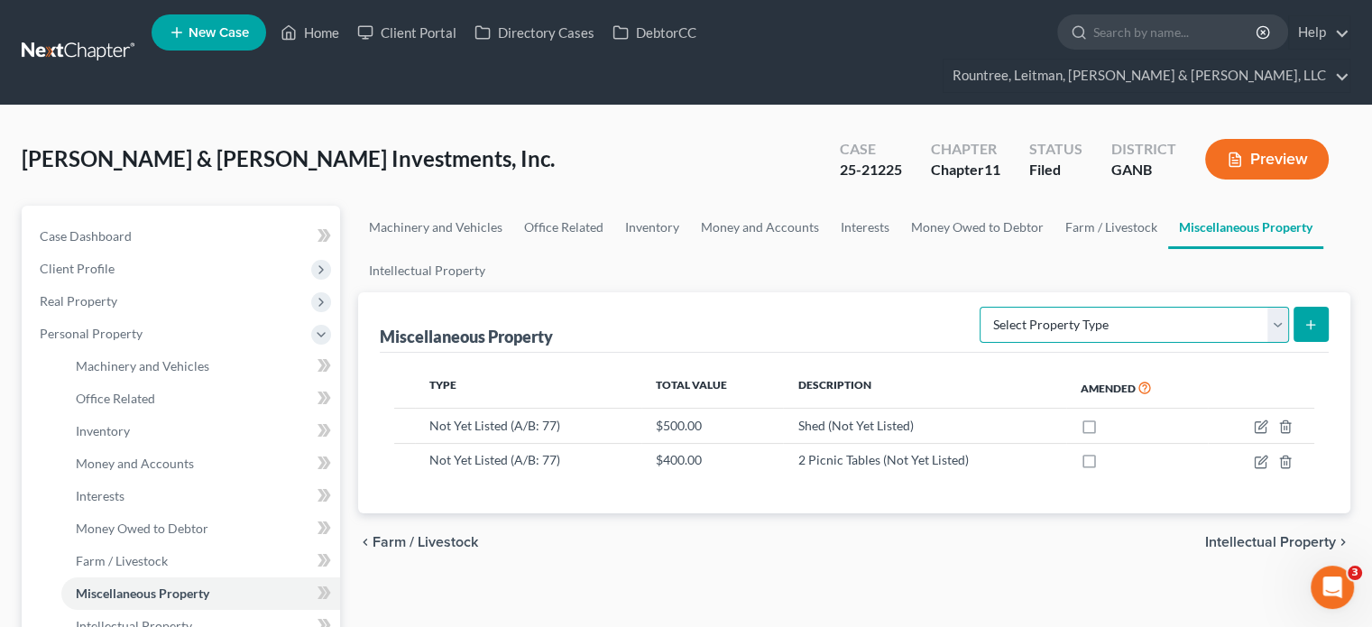
click at [1281, 307] on select "Select Property Type Assigned for Creditor Benefit [DATE] (SOFA: 8) Assigned to…" at bounding box center [1134, 325] width 309 height 36
select select "not_yet_listed"
click at [980, 307] on select "Select Property Type Assigned for Creditor Benefit [DATE] (SOFA: 8) Assigned to…" at bounding box center [1134, 325] width 309 height 36
click at [1306, 318] on icon "submit" at bounding box center [1311, 325] width 14 height 14
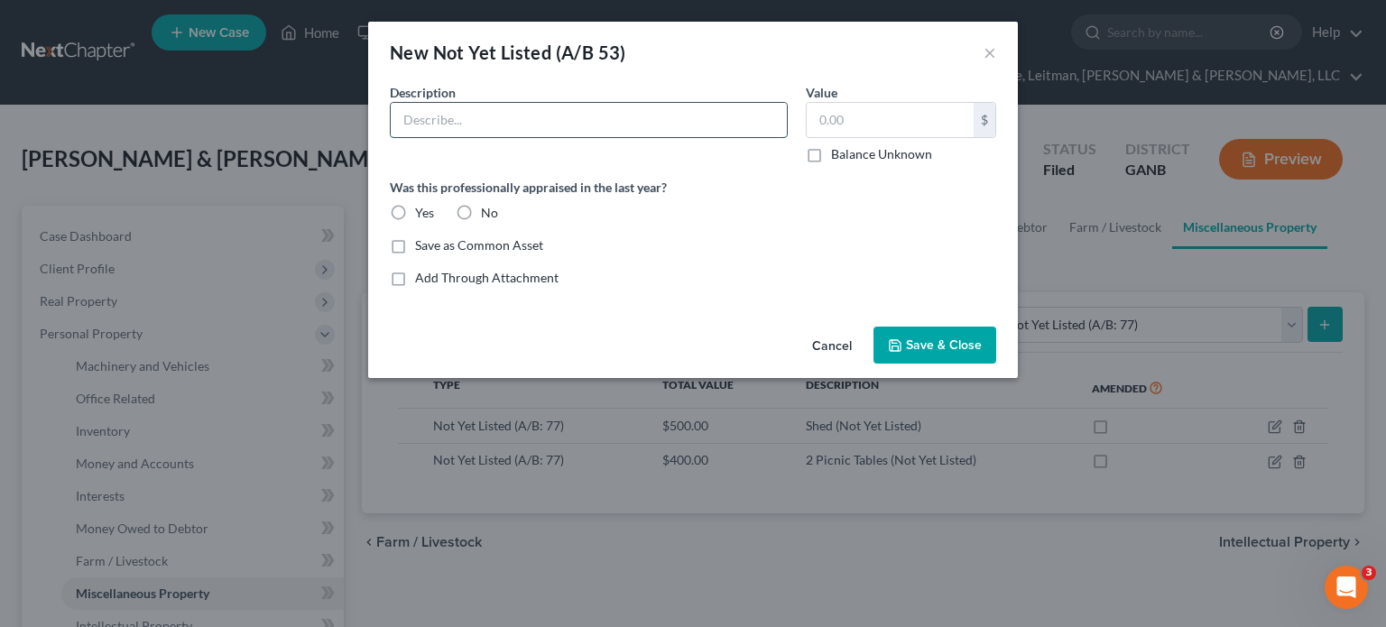
click at [436, 123] on input "text" at bounding box center [589, 120] width 396 height 34
drag, startPoint x: 472, startPoint y: 119, endPoint x: 0, endPoint y: 97, distance: 472.4
click at [46, 104] on div "New Not Yet Listed (A/B 53) × Common Asset Select Description * Grant Value $ B…" at bounding box center [693, 313] width 1386 height 627
type input "[US_STATE] Dept of Early Care and Learing Grant"
click at [860, 113] on input "text" at bounding box center [890, 120] width 167 height 34
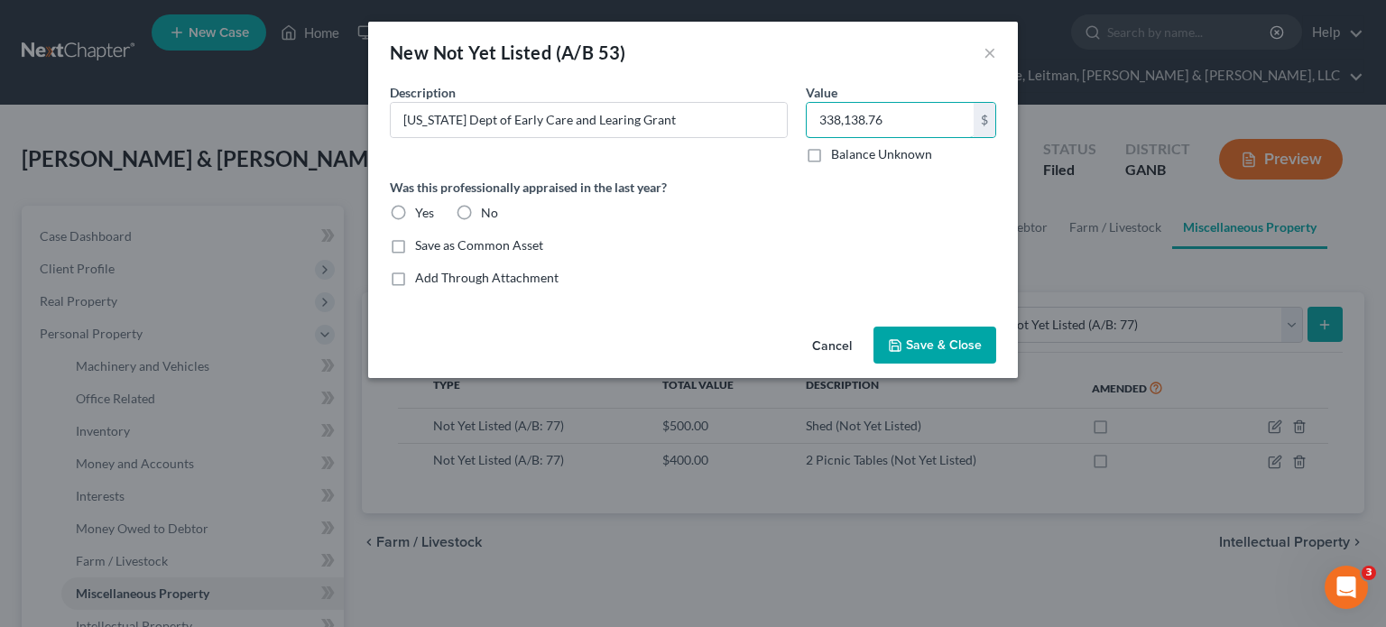
type input "338,138.76"
click at [481, 219] on label "No" at bounding box center [489, 213] width 17 height 18
click at [488, 216] on input "No" at bounding box center [494, 210] width 12 height 12
radio input "true"
click at [941, 344] on span "Save & Close" at bounding box center [944, 344] width 76 height 15
